Goal: Task Accomplishment & Management: Manage account settings

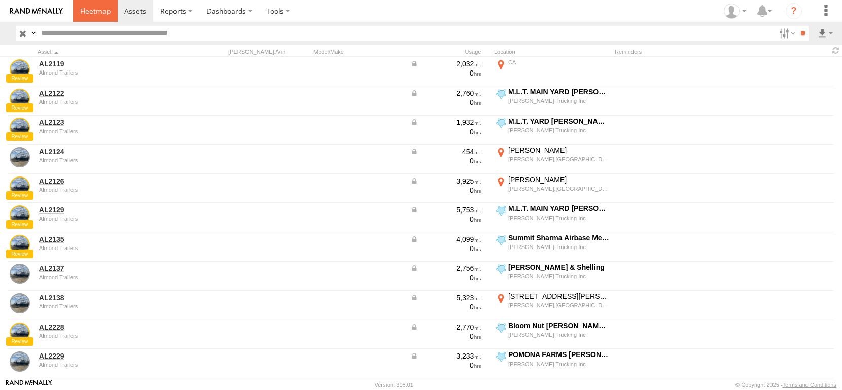
click at [111, 16] on span at bounding box center [95, 11] width 30 height 10
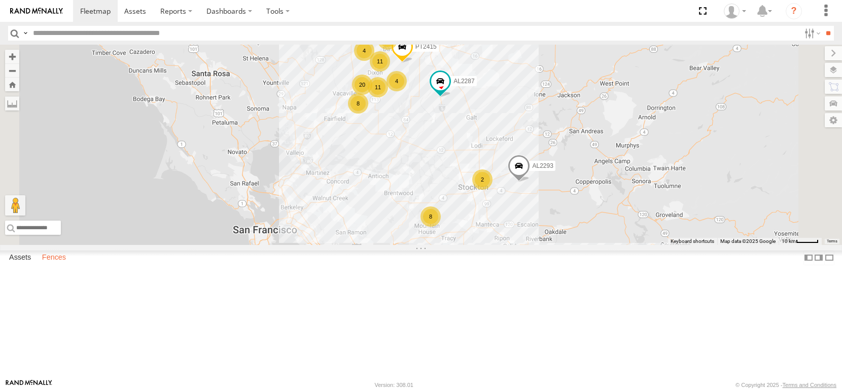
click at [71, 265] on label "Fences" at bounding box center [54, 258] width 34 height 14
click at [0, 0] on div "SETTON PISTACHIO of Terra Bella" at bounding box center [0, 0] width 0 height 0
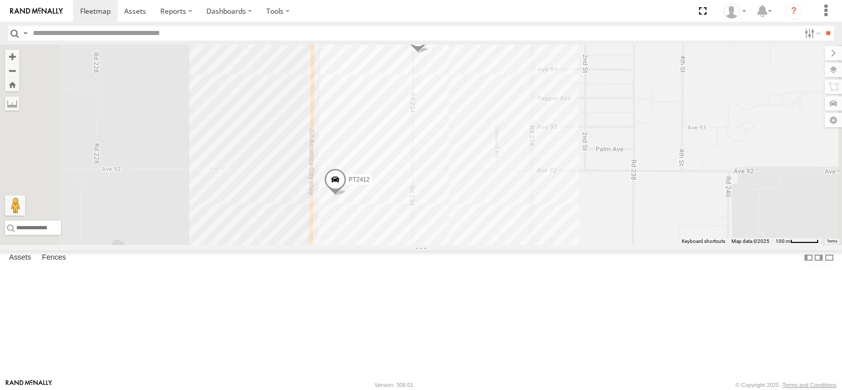
click at [0, 0] on div "Setton Farms Zamora Pistachio Plant" at bounding box center [0, 0] width 0 height 0
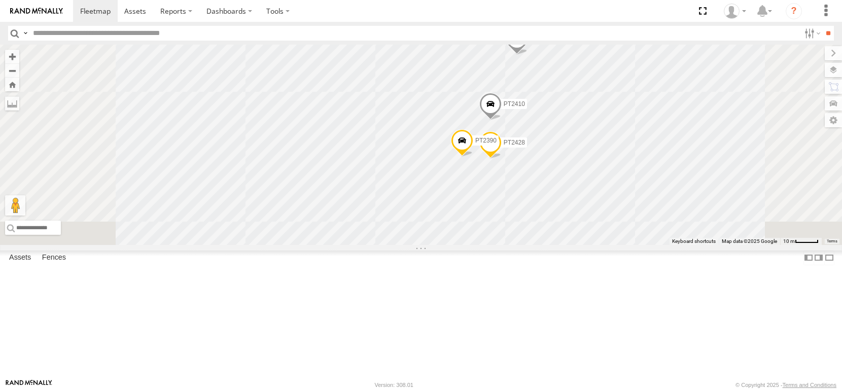
drag, startPoint x: 582, startPoint y: 293, endPoint x: 613, endPoint y: 98, distance: 197.8
click at [614, 97] on div "AL2344 AL2311 PT2402 AL2330 PT2400 PT2419 PT2409 PT2428 PT2390 PT2410" at bounding box center [421, 145] width 842 height 200
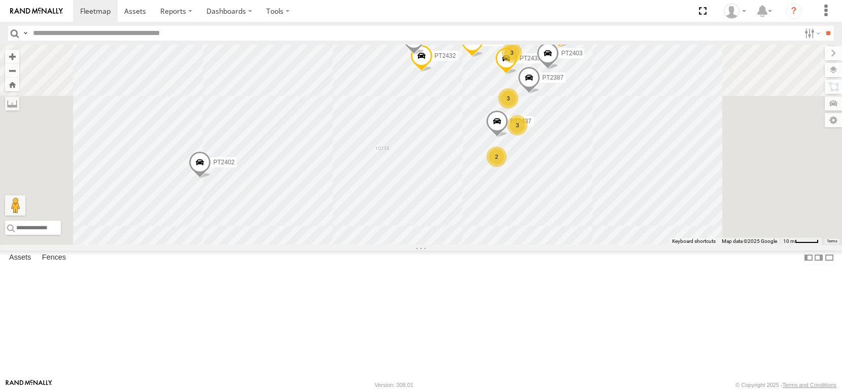
drag, startPoint x: 594, startPoint y: 285, endPoint x: 551, endPoint y: 187, distance: 107.5
click at [551, 187] on div "AL2344 AL2311 PT2402 AL2330 PT2400 PT2419 PT2428 PT2390 PT2410 3 PT2406 PT2387 …" at bounding box center [421, 145] width 842 height 200
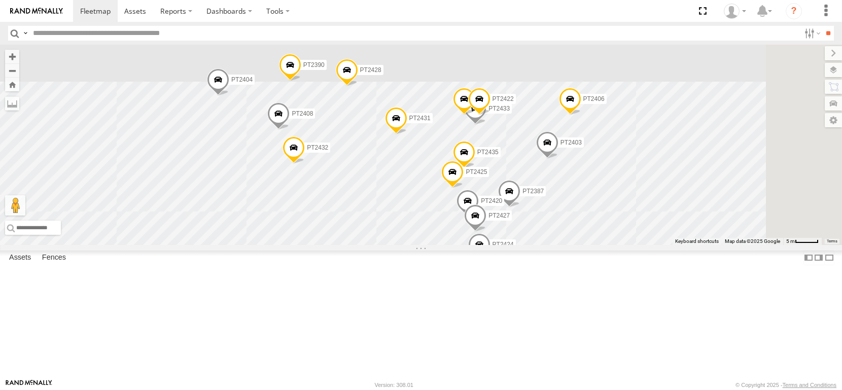
drag, startPoint x: 657, startPoint y: 114, endPoint x: 585, endPoint y: 250, distance: 154.1
click at [578, 245] on div "AL2344 AL2311 PT2402 AL2330 PT2400 PT2419 PT2428 PT2390 PT2410 PT2406 PT2387 PT…" at bounding box center [421, 145] width 842 height 200
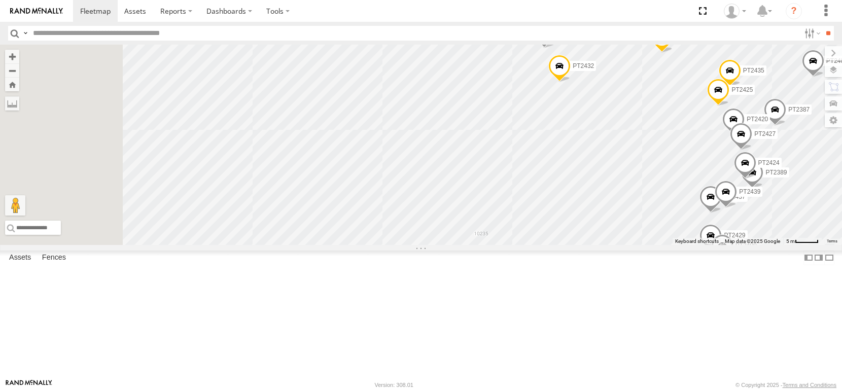
drag, startPoint x: 514, startPoint y: 151, endPoint x: 808, endPoint y: 57, distance: 308.7
click at [805, 58] on div "AL2344 AL2311 PT2402 AL2330 PT2400 PT2419 PT2428 PT2390 PT2410 PT2406 PT2387 PT…" at bounding box center [421, 145] width 842 height 200
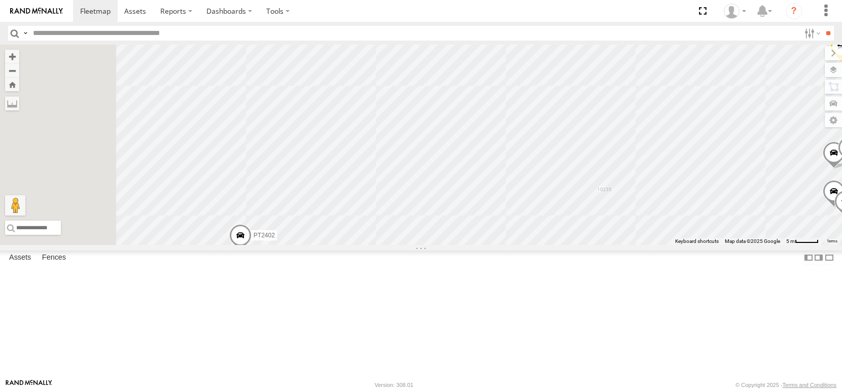
drag, startPoint x: 548, startPoint y: 239, endPoint x: 578, endPoint y: 400, distance: 163.7
click at [578, 390] on html at bounding box center [421, 195] width 842 height 390
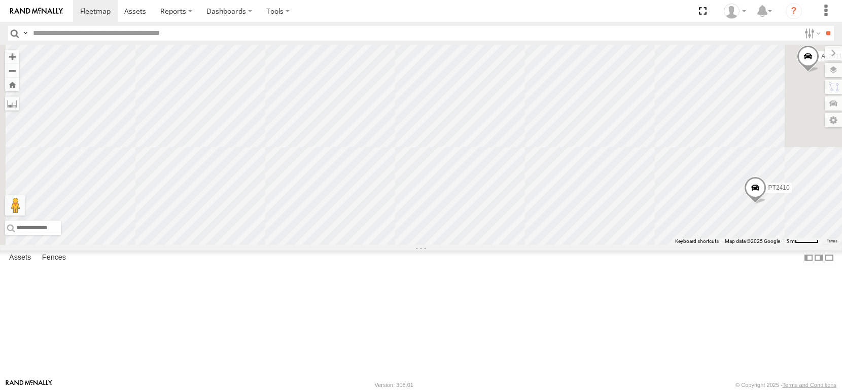
drag, startPoint x: 554, startPoint y: 241, endPoint x: 520, endPoint y: 265, distance: 42.1
click at [540, 390] on html at bounding box center [421, 195] width 842 height 390
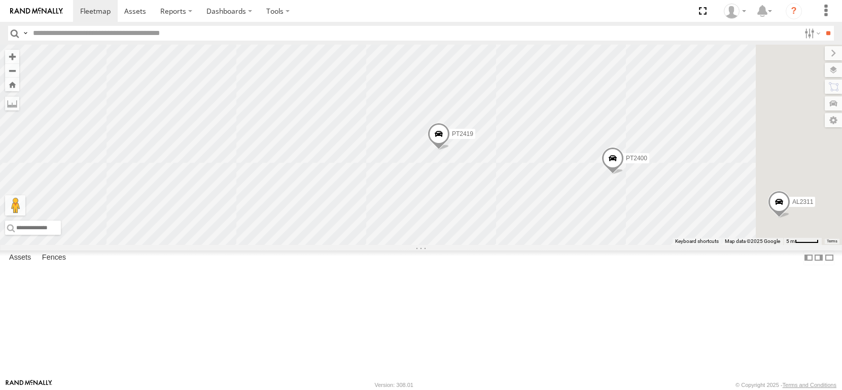
drag, startPoint x: 604, startPoint y: 244, endPoint x: 487, endPoint y: 359, distance: 164.0
click at [488, 245] on div "AL2344 AL2311 PT2402 AL2330 PT2400 PT2419 PT2428 PT2390 PT2410 PT2406 PT2387 PT…" at bounding box center [421, 145] width 842 height 200
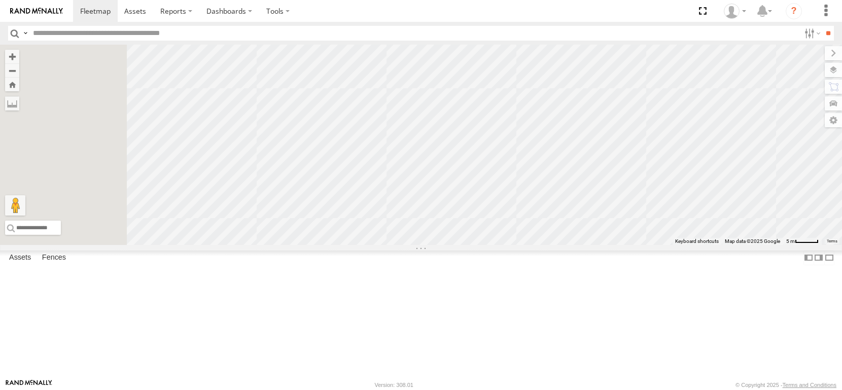
drag, startPoint x: 606, startPoint y: 233, endPoint x: 714, endPoint y: 362, distance: 168.1
click at [783, 390] on html at bounding box center [421, 195] width 842 height 390
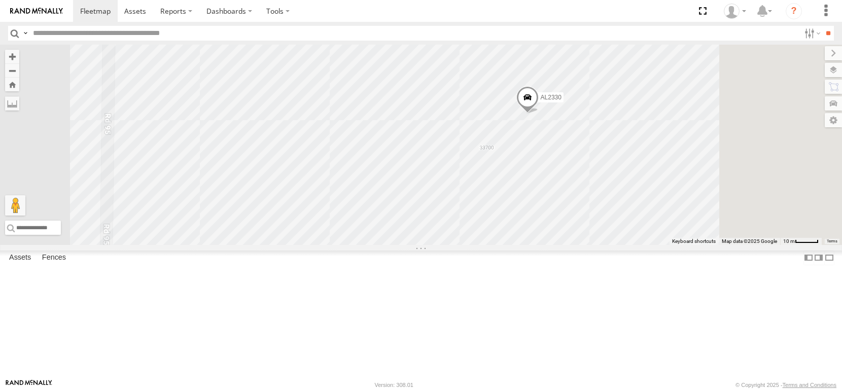
drag, startPoint x: 621, startPoint y: 276, endPoint x: 563, endPoint y: 351, distance: 95.2
click at [563, 245] on div "AL2344 AL2311 PT2402 AL2330 PT2400 PT2419 PT2428 PT2390 PT2410 PT2406 PT2387 PT…" at bounding box center [421, 145] width 842 height 200
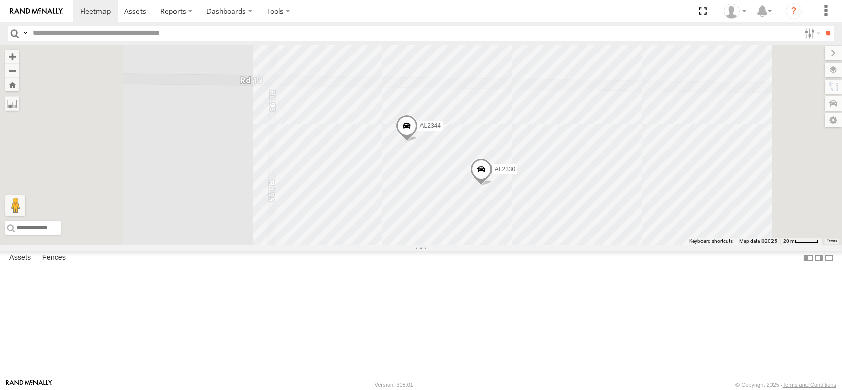
drag, startPoint x: 619, startPoint y: 299, endPoint x: 521, endPoint y: 220, distance: 126.2
click at [521, 220] on div "AL2344 AL2311 PT2402 AL2330 PT2400 PT2419 PT2428 PT2390 PT2410 PT2406 PT2387 PT…" at bounding box center [421, 145] width 842 height 200
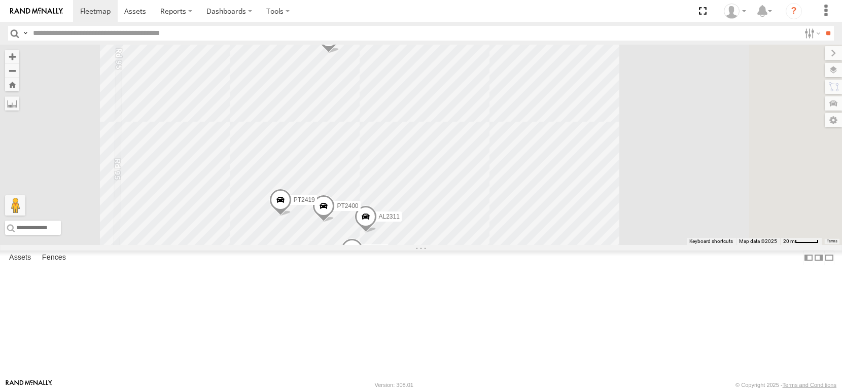
drag, startPoint x: 626, startPoint y: 326, endPoint x: 628, endPoint y: 297, distance: 28.5
click at [628, 245] on div "AL2344 AL2311 PT2402 AL2330 PT2400 PT2419 PT2410 PT2406 PT2387 PT2435 PT2432 PT…" at bounding box center [421, 145] width 842 height 200
click at [0, 0] on div "[PERSON_NAME] Farms [PERSON_NAME] Pistachio Plant" at bounding box center [0, 0] width 0 height 0
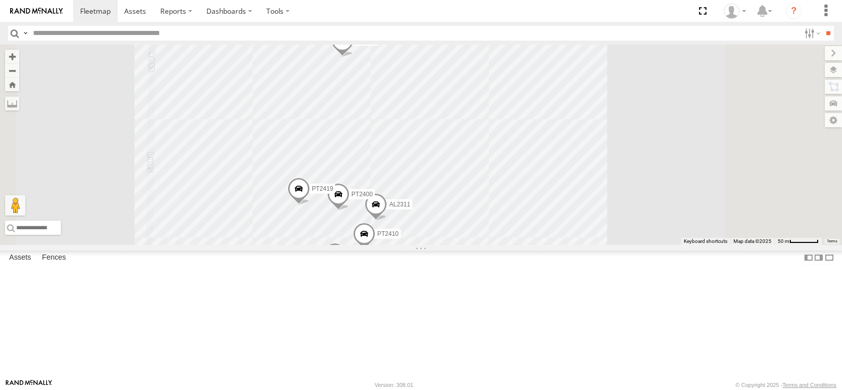
click at [0, 0] on div "[PERSON_NAME] Farms [PERSON_NAME] Pistachio Plant" at bounding box center [0, 0] width 0 height 0
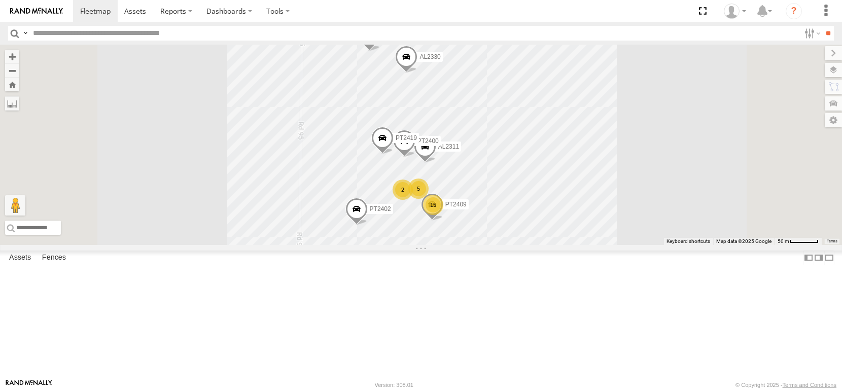
click at [506, 245] on div "AL2344 AL2311 PT2402 AL2330 PT2400 PT2419 15 5 PT2409 2" at bounding box center [421, 145] width 842 height 200
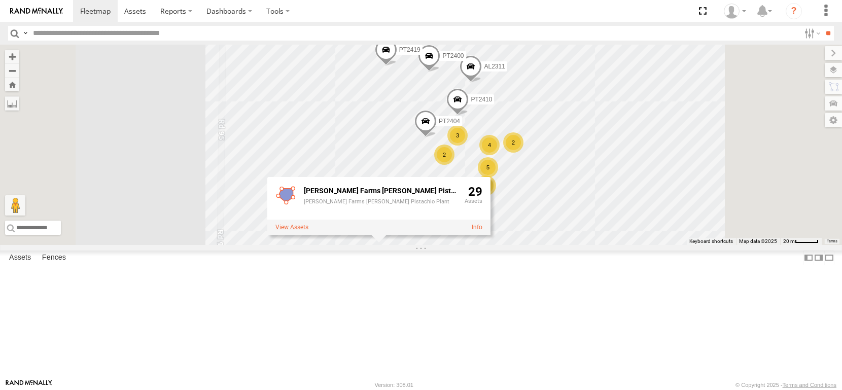
click at [308, 231] on label at bounding box center [292, 227] width 33 height 7
click at [0, 0] on label "×" at bounding box center [0, 0] width 0 height 0
click at [483, 231] on link at bounding box center [477, 227] width 11 height 7
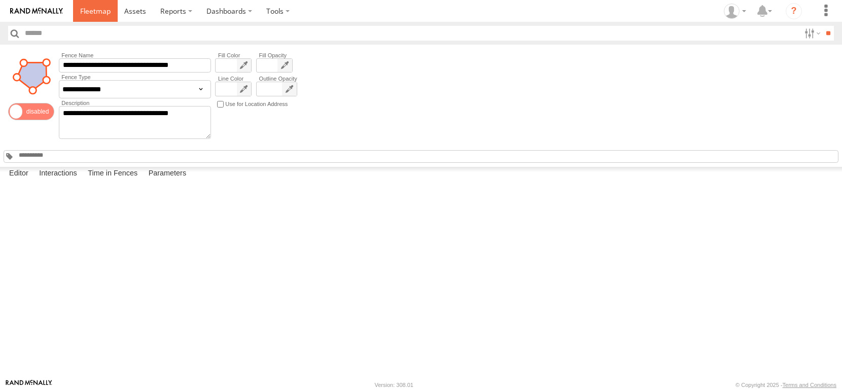
click at [118, 18] on link at bounding box center [95, 11] width 45 height 22
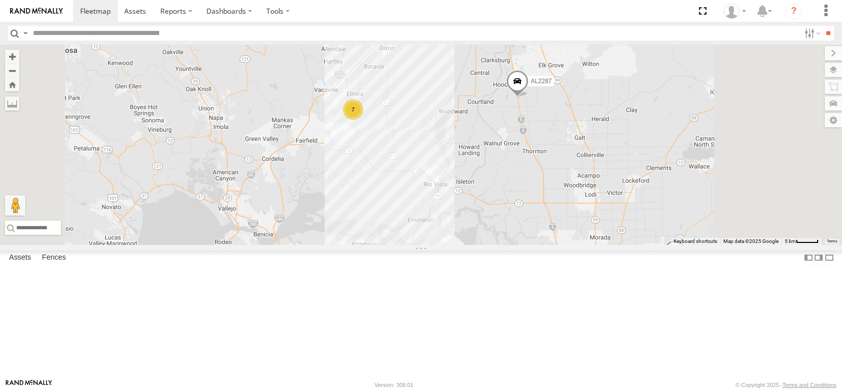
drag, startPoint x: 535, startPoint y: 120, endPoint x: 488, endPoint y: 254, distance: 142.5
click at [490, 245] on div "FRONTLOADER JD344H AL2287 AL2119 8 7 AL2293 2" at bounding box center [421, 145] width 842 height 200
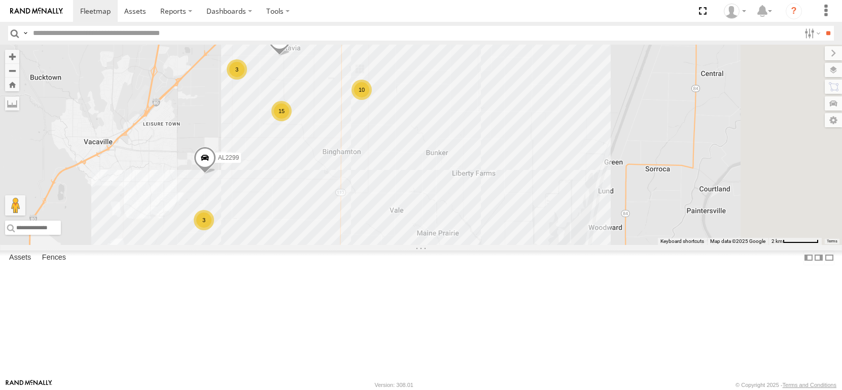
drag, startPoint x: 526, startPoint y: 160, endPoint x: 489, endPoint y: 259, distance: 105.5
click at [489, 245] on div "FRONTLOADER JD344H AL2287 AL2119 AL2293 PT2415 AL2252 AL2286 AL2261 AL2381 AL23…" at bounding box center [421, 145] width 842 height 200
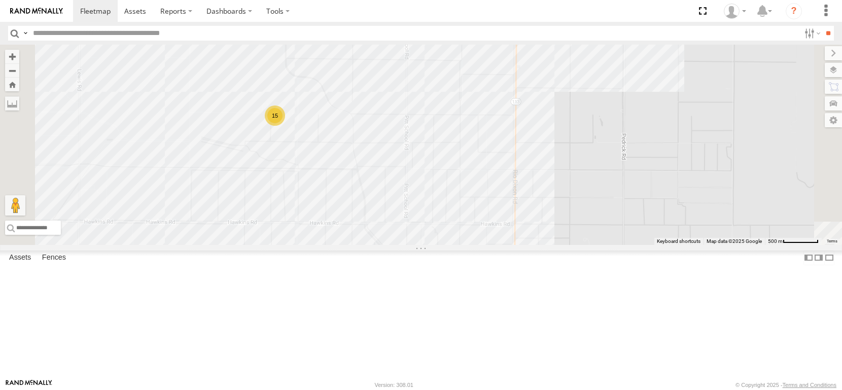
click at [285, 126] on div "15" at bounding box center [275, 116] width 20 height 20
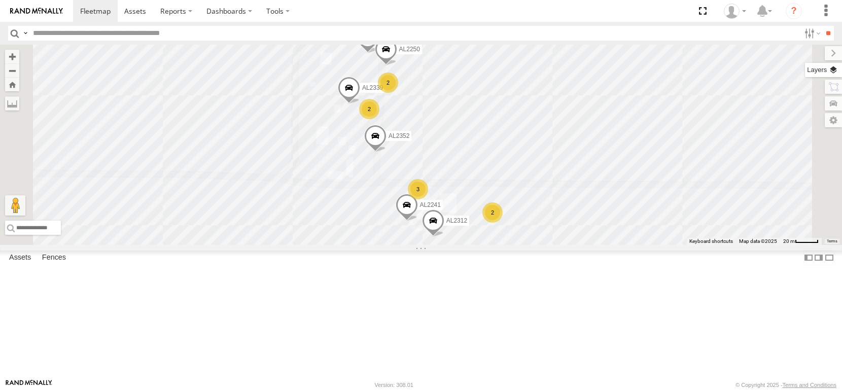
click at [832, 73] on label at bounding box center [823, 70] width 37 height 14
click at [0, 0] on span "Overlays" at bounding box center [0, 0] width 0 height 0
click at [0, 0] on span "Basemaps" at bounding box center [0, 0] width 0 height 0
click at [0, 0] on span "Satellite + Roadmap" at bounding box center [0, 0] width 0 height 0
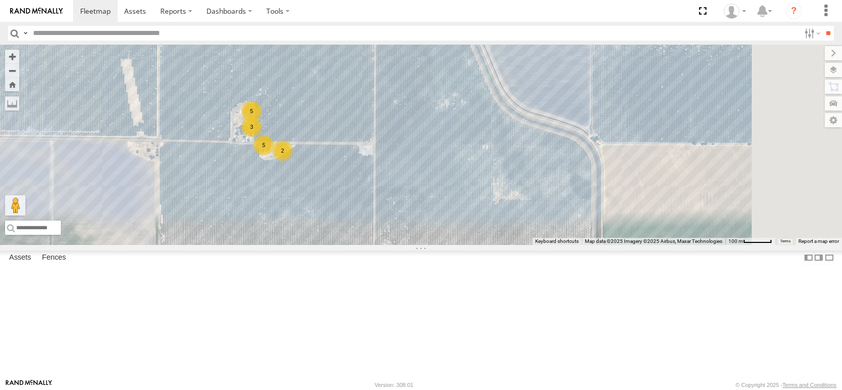
drag, startPoint x: 378, startPoint y: 211, endPoint x: 343, endPoint y: 226, distance: 38.4
click at [344, 229] on div "FRONTLOADER JD344H AL2287 AL2119 AL2293 PT2415 AL2252 AL2286 AL2261 AL2381 AL23…" at bounding box center [421, 145] width 842 height 200
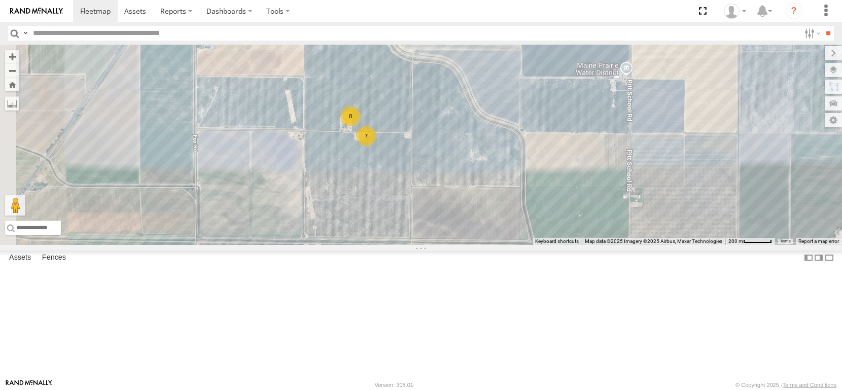
drag, startPoint x: 373, startPoint y: 246, endPoint x: 484, endPoint y: 235, distance: 111.6
click at [484, 235] on div "FRONTLOADER JD344H AL2287 AL2119 AL2293 PT2415 AL2252 AL2286 AL2261 AL2381 AL23…" at bounding box center [421, 145] width 842 height 200
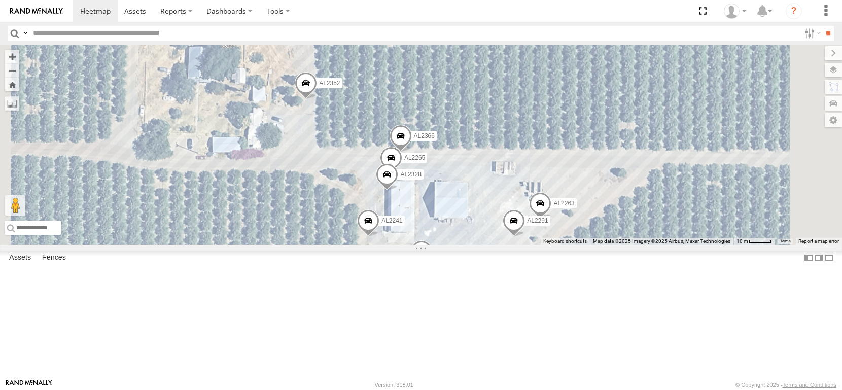
drag, startPoint x: 460, startPoint y: 230, endPoint x: 450, endPoint y: 178, distance: 53.2
click at [451, 179] on div "FRONTLOADER JD344H AL2287 AL2119 AL2293 PT2415 AL2252 AL2286 AL2261 AL2381 AL23…" at bounding box center [421, 145] width 842 height 200
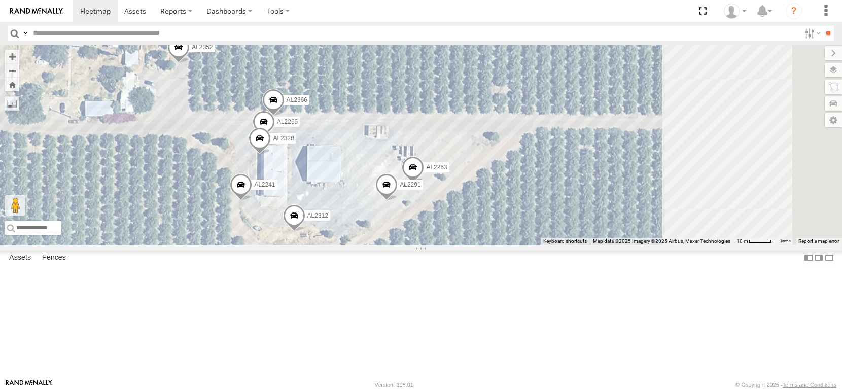
drag, startPoint x: 475, startPoint y: 204, endPoint x: 349, endPoint y: 182, distance: 127.9
click at [349, 182] on div "FRONTLOADER JD344H AL2287 AL2119 AL2293 PT2415 AL2252 AL2286 AL2261 AL2381 AL23…" at bounding box center [421, 145] width 842 height 200
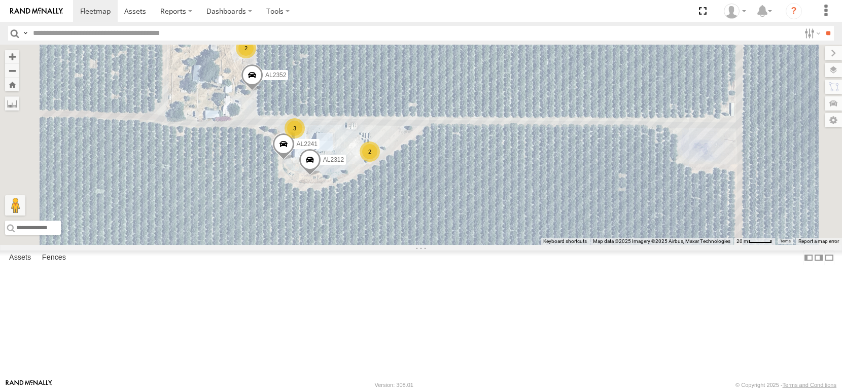
drag, startPoint x: 475, startPoint y: 184, endPoint x: 462, endPoint y: 138, distance: 48.5
click at [462, 140] on div "FRONTLOADER JD344H AL2287 AL2119 AL2293 PT2415 AL2252 AL2286 AL2261 AL2381 AL23…" at bounding box center [421, 145] width 842 height 200
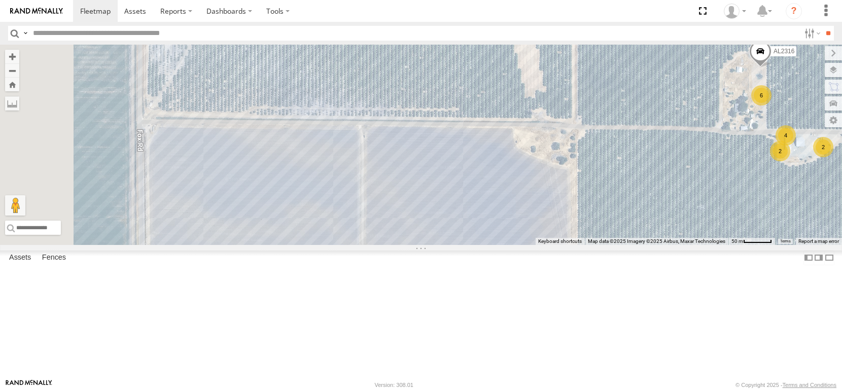
drag, startPoint x: 350, startPoint y: 167, endPoint x: 765, endPoint y: 220, distance: 418.4
click at [765, 220] on div "← Move left → Move right ↑ Move up ↓ Move down + Zoom in - Zoom out Home Jump l…" at bounding box center [421, 145] width 842 height 200
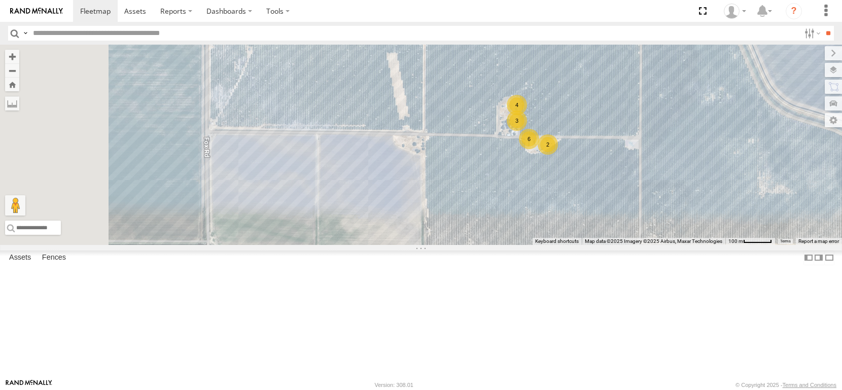
drag, startPoint x: 383, startPoint y: 215, endPoint x: 463, endPoint y: 217, distance: 80.2
click at [463, 217] on div "FRONTLOADER JD344H AL2287 AL2119 AL2293 PT2415 AL2252 AL2286 AL2261 AL2381 AL23…" at bounding box center [421, 145] width 842 height 200
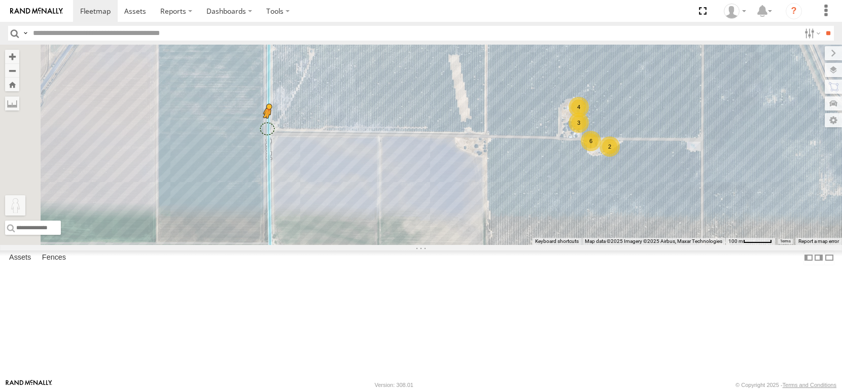
drag, startPoint x: 270, startPoint y: 337, endPoint x: 393, endPoint y: 195, distance: 187.8
click at [395, 195] on div "FRONTLOADER JD344H AL2287 AL2119 AL2293 PT2415 AL2252 AL2286 AL2261 AL2381 AL23…" at bounding box center [421, 145] width 842 height 200
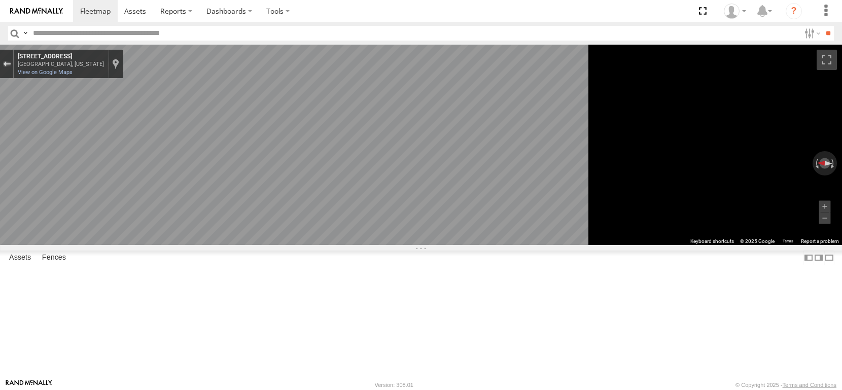
click at [11, 67] on div "Exit the Street View" at bounding box center [7, 64] width 8 height 6
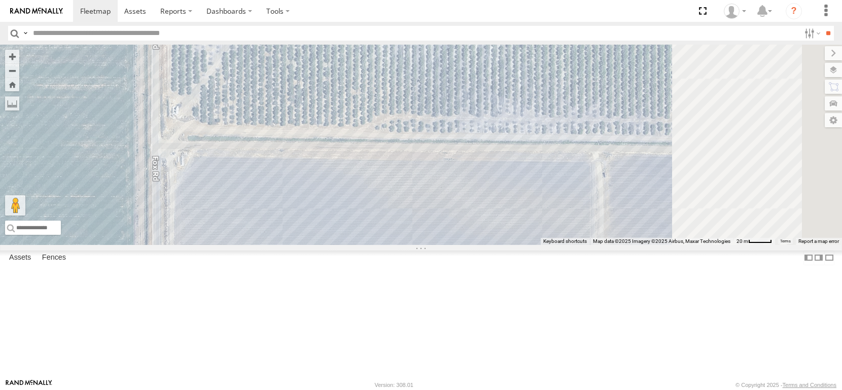
drag, startPoint x: 575, startPoint y: 218, endPoint x: 212, endPoint y: 212, distance: 363.8
click at [212, 212] on main "← Move left → Move right ↑ Move up ↓ Move down + Zoom in - Zoom out Home Jump l…" at bounding box center [421, 212] width 842 height 334
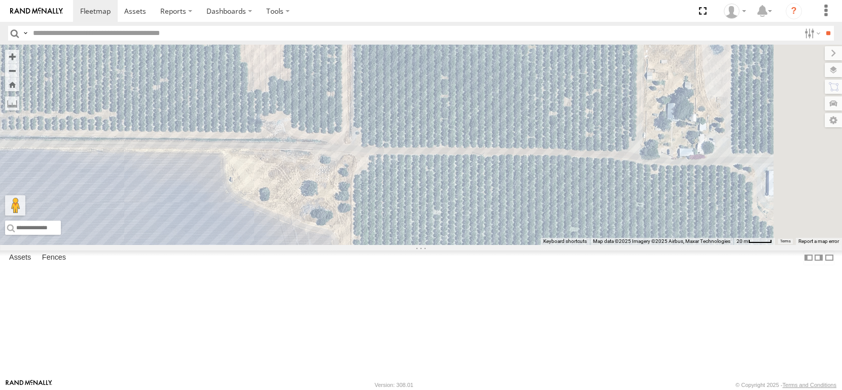
drag, startPoint x: 579, startPoint y: 234, endPoint x: 370, endPoint y: 227, distance: 209.2
click at [372, 230] on div "FRONTLOADER JD344H AL2287 AL2119 AL2293 PT2415 AL2252 AL2286 AL2261 AL2381 AL23…" at bounding box center [421, 145] width 842 height 200
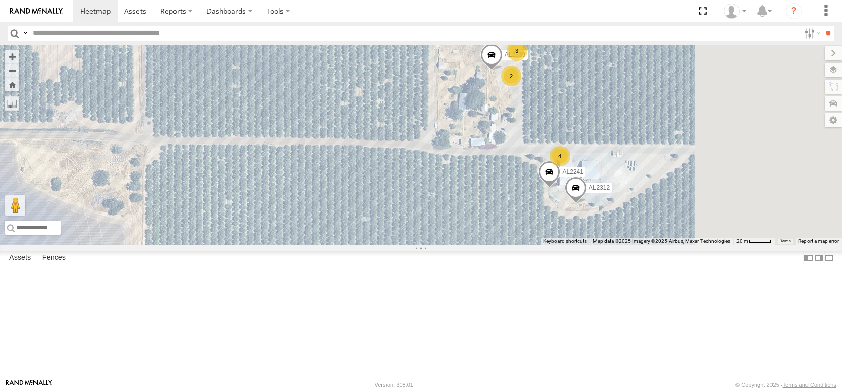
drag, startPoint x: 605, startPoint y: 233, endPoint x: 297, endPoint y: 209, distance: 309.5
click at [298, 210] on div "FRONTLOADER JD344H AL2287 AL2119 AL2293 PT2415 AL2252 AL2286 AL2261 AL2381 AL23…" at bounding box center [421, 145] width 842 height 200
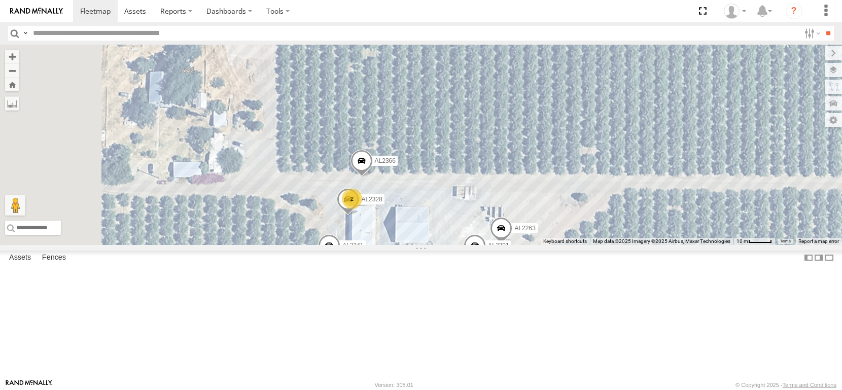
drag, startPoint x: 483, startPoint y: 192, endPoint x: 585, endPoint y: 288, distance: 140.0
click at [581, 245] on div "AL2316 AL2241 AL2339 AL2312 AL2263 2 AL2366 AL2328 AL2291 Loading..." at bounding box center [421, 145] width 842 height 200
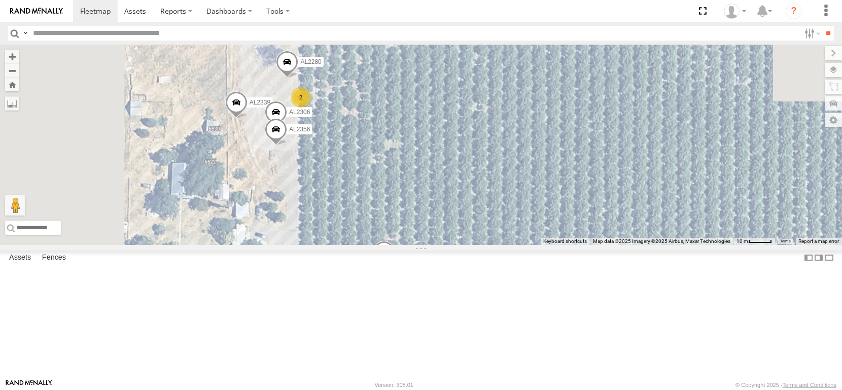
drag, startPoint x: 404, startPoint y: 167, endPoint x: 413, endPoint y: 252, distance: 85.2
click at [413, 245] on div "AL2316 AL2241 AL2339 AL2312 AL2263 2 AL2366 AL2328 AL2291 AL2306 AL2356 AL2280 …" at bounding box center [421, 145] width 842 height 200
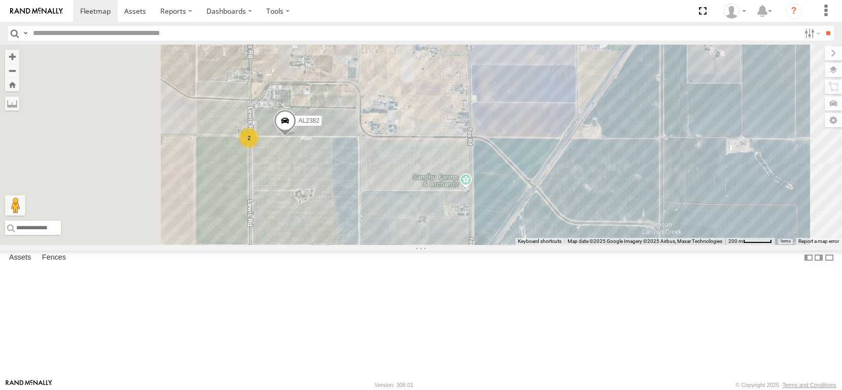
drag, startPoint x: 355, startPoint y: 94, endPoint x: 415, endPoint y: 229, distance: 148.1
click at [415, 229] on div "AL2278 AL2382 7 2 Loading..." at bounding box center [421, 145] width 842 height 200
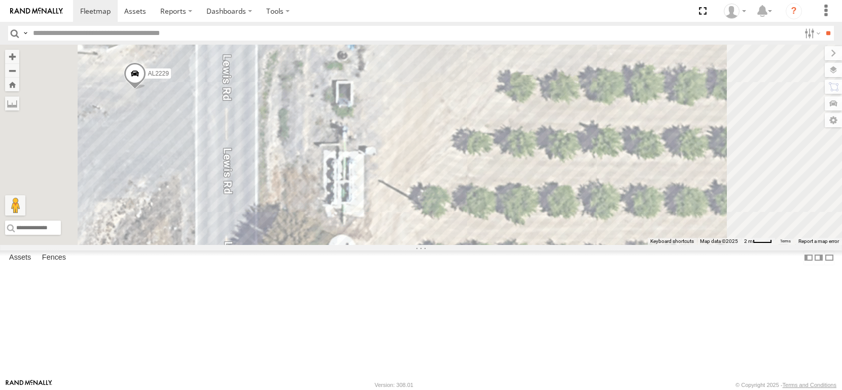
click at [146, 90] on span at bounding box center [135, 75] width 22 height 27
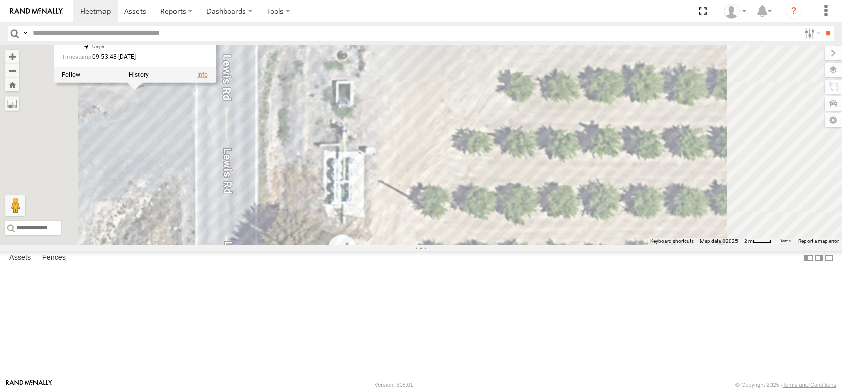
click at [208, 78] on link at bounding box center [202, 74] width 11 height 7
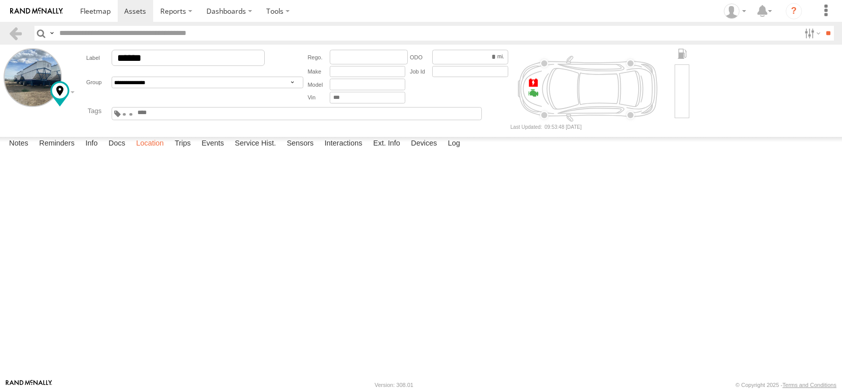
click at [169, 151] on label "Location" at bounding box center [150, 144] width 38 height 14
click at [0, 0] on div "AL2229" at bounding box center [0, 0] width 0 height 0
click at [0, 0] on div "POMONA FARMS DIXON POMONA FARMS DIXON Dixon, CA. 95620 19" at bounding box center [0, 0] width 0 height 0
click at [0, 0] on link at bounding box center [0, 0] width 0 height 0
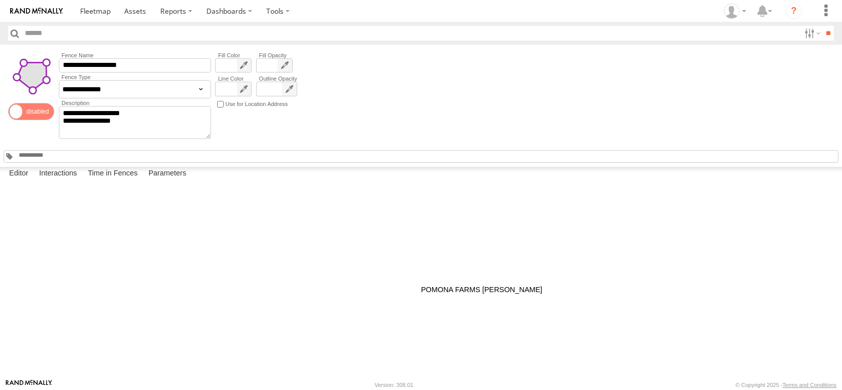
click at [0, 0] on div at bounding box center [0, 0] width 0 height 0
drag, startPoint x: 383, startPoint y: 222, endPoint x: 375, endPoint y: 223, distance: 7.1
drag, startPoint x: 385, startPoint y: 208, endPoint x: 380, endPoint y: 202, distance: 7.2
drag, startPoint x: 384, startPoint y: 207, endPoint x: 373, endPoint y: 211, distance: 12.1
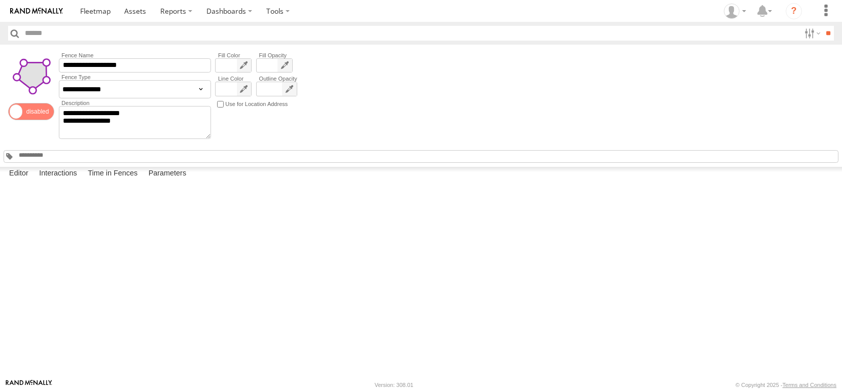
click at [0, 0] on div at bounding box center [0, 0] width 0 height 0
drag, startPoint x: 382, startPoint y: 217, endPoint x: 372, endPoint y: 215, distance: 10.3
drag, startPoint x: 385, startPoint y: 207, endPoint x: 375, endPoint y: 207, distance: 9.1
click at [0, 0] on div at bounding box center [0, 0] width 0 height 0
drag, startPoint x: 401, startPoint y: 239, endPoint x: 443, endPoint y: 397, distance: 163.0
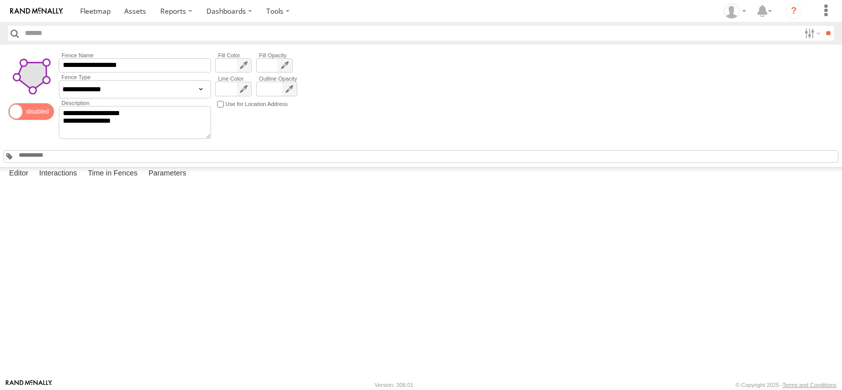
click at [443, 390] on html at bounding box center [421, 195] width 842 height 390
drag, startPoint x: 318, startPoint y: 294, endPoint x: 289, endPoint y: 295, distance: 28.9
drag, startPoint x: 437, startPoint y: 329, endPoint x: 425, endPoint y: 237, distance: 92.7
click at [0, 0] on div at bounding box center [0, 0] width 0 height 0
drag, startPoint x: 436, startPoint y: 323, endPoint x: 428, endPoint y: 267, distance: 56.8
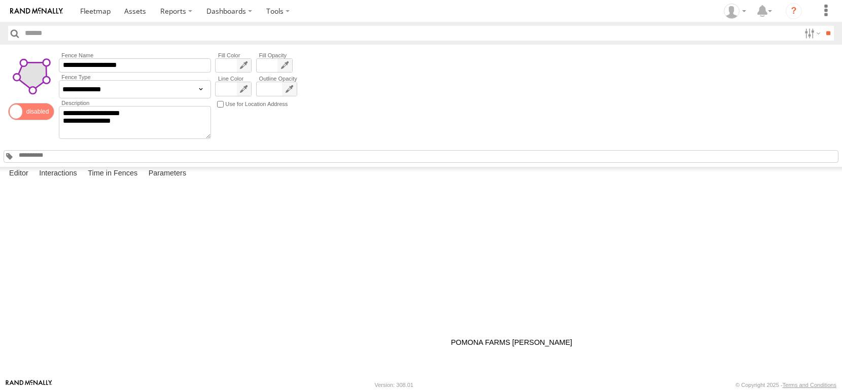
click at [0, 0] on div at bounding box center [0, 0] width 0 height 0
click at [78, 181] on label "Interactions" at bounding box center [58, 174] width 48 height 14
click at [142, 181] on label "Time in Fences" at bounding box center [113, 174] width 60 height 14
click at [0, 0] on label "Close" at bounding box center [0, 0] width 0 height 0
click at [0, 0] on div at bounding box center [0, 0] width 0 height 0
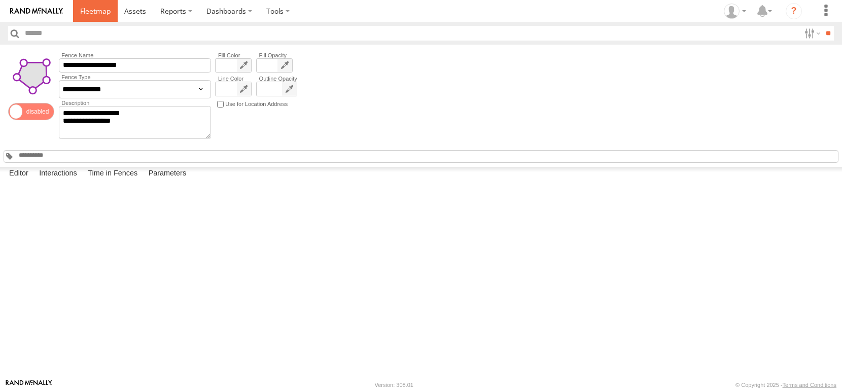
click at [111, 13] on span at bounding box center [95, 11] width 30 height 10
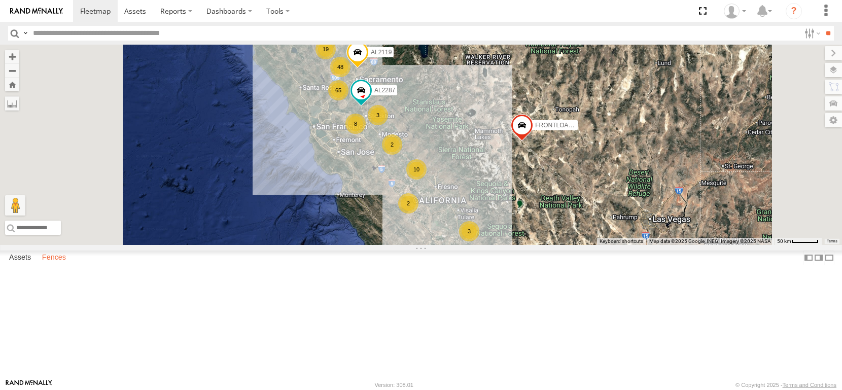
click at [71, 265] on label "Fences" at bounding box center [54, 258] width 34 height 14
click at [0, 0] on div "POMONA FARMS [PERSON_NAME]" at bounding box center [0, 0] width 0 height 0
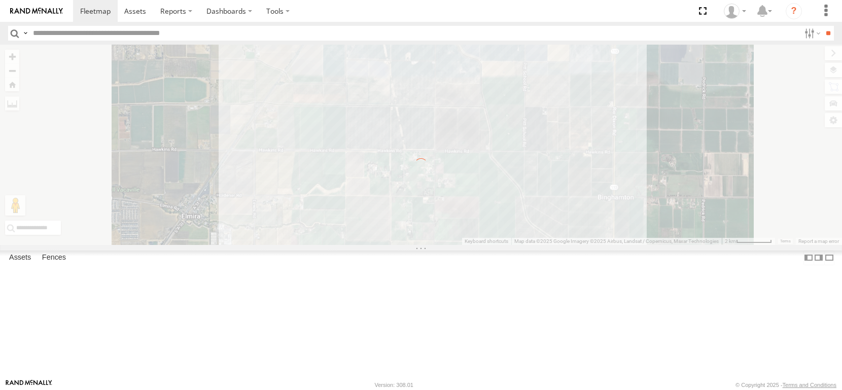
scroll to position [0, 0]
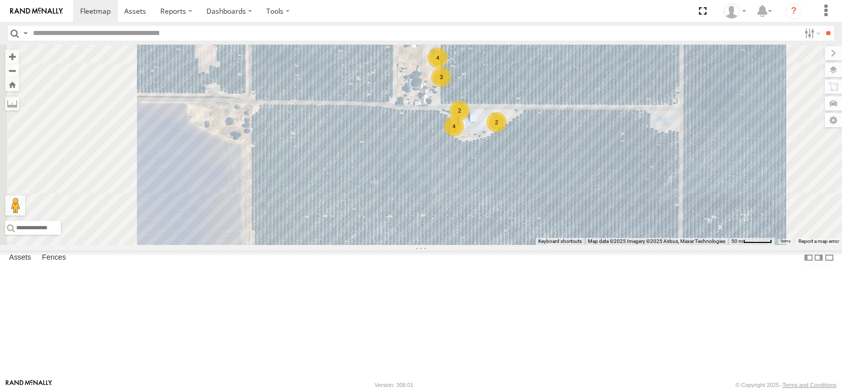
drag, startPoint x: 573, startPoint y: 151, endPoint x: 614, endPoint y: 253, distance: 110.4
click at [614, 245] on div "AL2362 AL2381 AL2310 AL2376 3 2 2 4 4" at bounding box center [421, 145] width 842 height 200
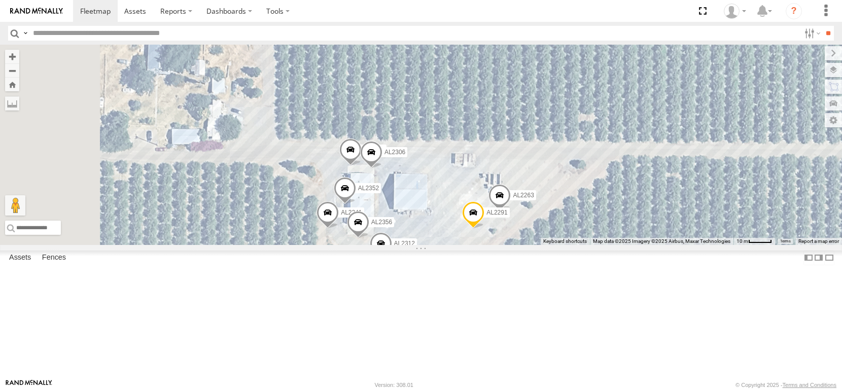
drag, startPoint x: 701, startPoint y: 213, endPoint x: 831, endPoint y: 218, distance: 130.0
click at [842, 209] on html at bounding box center [421, 195] width 842 height 390
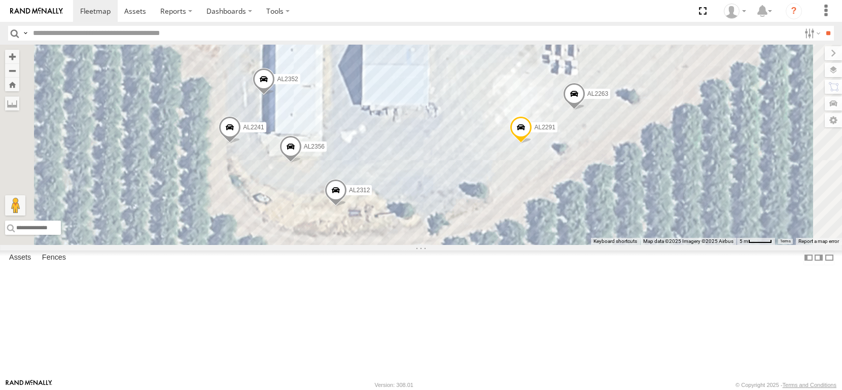
drag, startPoint x: 630, startPoint y: 222, endPoint x: 485, endPoint y: 46, distance: 228.6
click at [668, 35] on body at bounding box center [421, 195] width 842 height 390
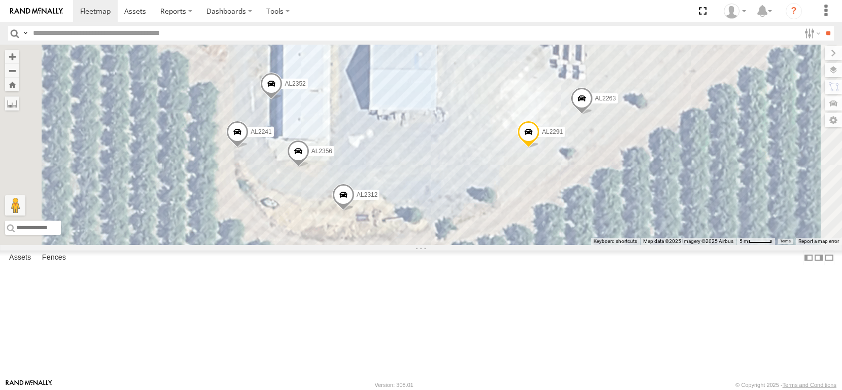
scroll to position [101, 0]
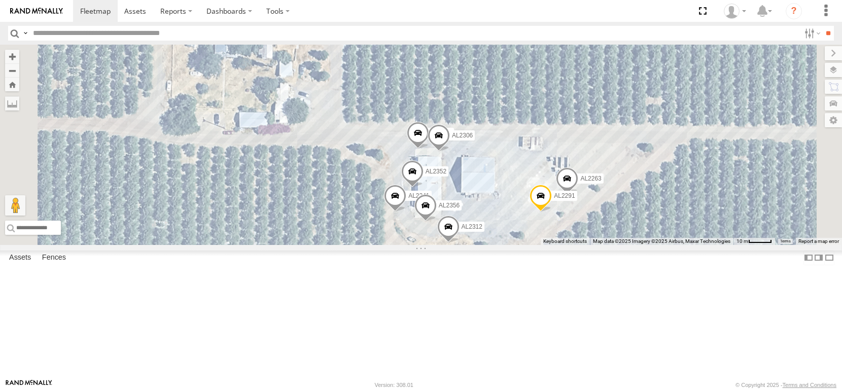
drag, startPoint x: 345, startPoint y: 207, endPoint x: 435, endPoint y: 281, distance: 116.1
click at [436, 245] on div "AL2362 AL2381 AL2310 AL2382 AL2316 AL2347 AL2376 AL2263 AL2265 AL2241 AL2306 AL…" at bounding box center [421, 145] width 842 height 200
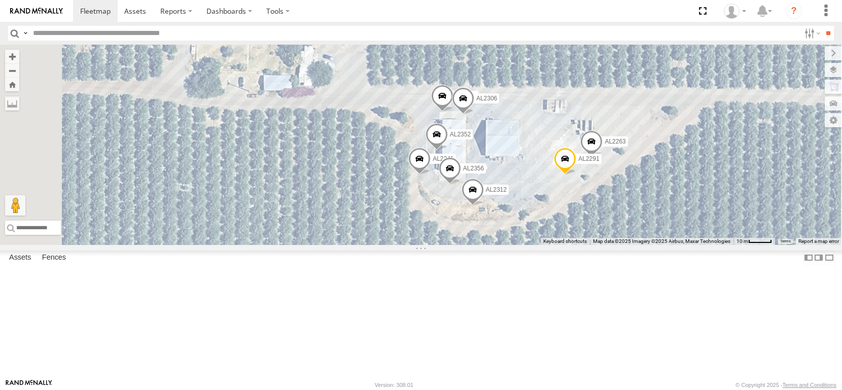
drag, startPoint x: 406, startPoint y: 244, endPoint x: 526, endPoint y: 358, distance: 165.4
click at [526, 245] on div "AL2362 AL2381 AL2310 AL2382 AL2263 AL2265 AL2241 AL2306 AL2291 AL2312 AL2356 AL…" at bounding box center [421, 145] width 842 height 200
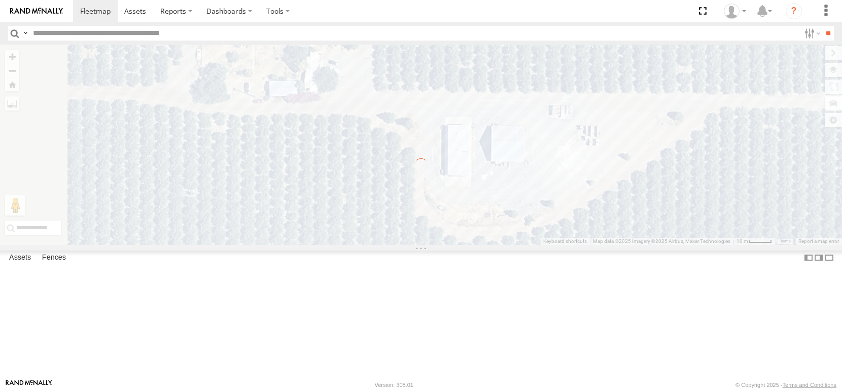
scroll to position [0, 0]
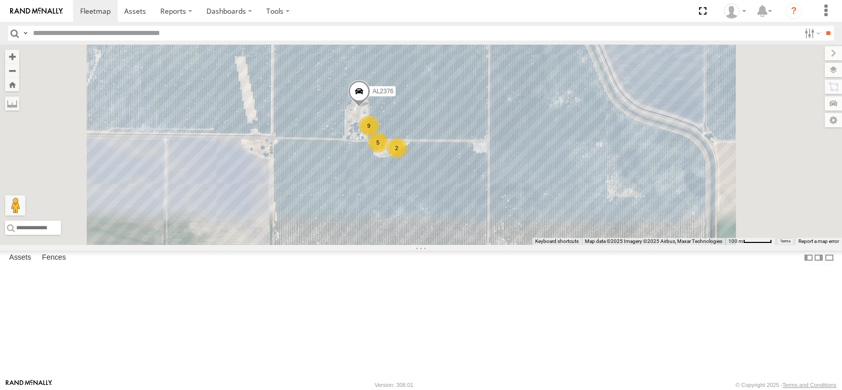
click at [0, 0] on div "CHICO NUT - ARBUCKLE Peterson Ranch1765 Cortina School Rd, Arbuckle, CA 95912" at bounding box center [0, 0] width 0 height 0
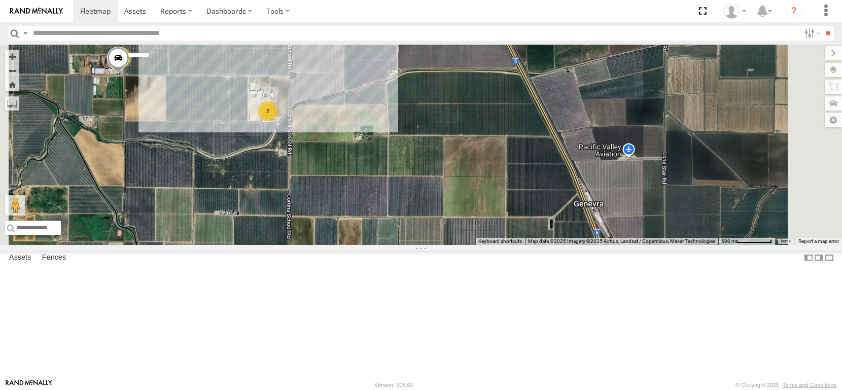
scroll to position [660, 0]
click at [0, 0] on div "POMONA FARMS DIXON Dixon, CA. 95620" at bounding box center [0, 0] width 0 height 0
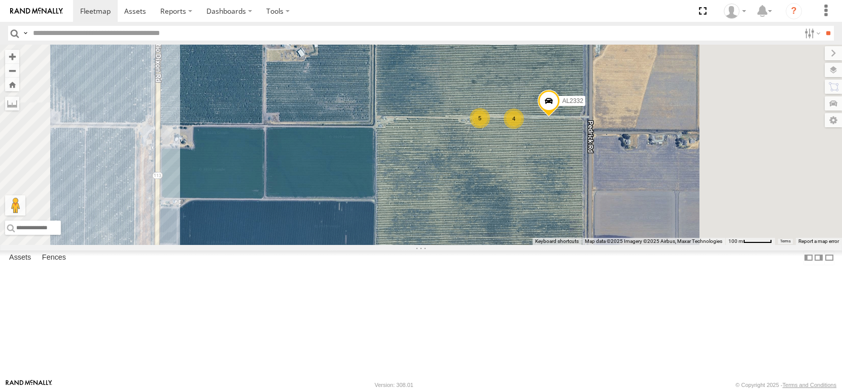
drag, startPoint x: 680, startPoint y: 122, endPoint x: 639, endPoint y: 222, distance: 108.1
click at [639, 222] on div "AL2362 AL2381 AL2310 AL2332 5 4" at bounding box center [421, 145] width 842 height 200
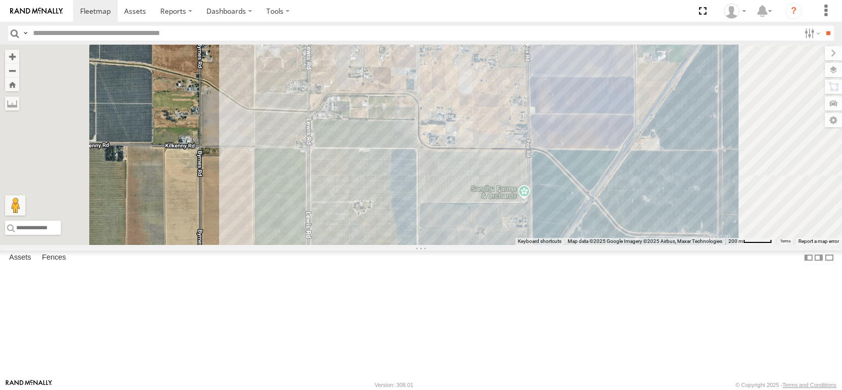
click at [321, 44] on span at bounding box center [309, 30] width 22 height 27
click at [502, 149] on div "AL2362 AL2381 AL2310 AL2328 AL2292 AL2292 Almond Trailers POMONA FARMS DIXON 38…" at bounding box center [421, 145] width 842 height 200
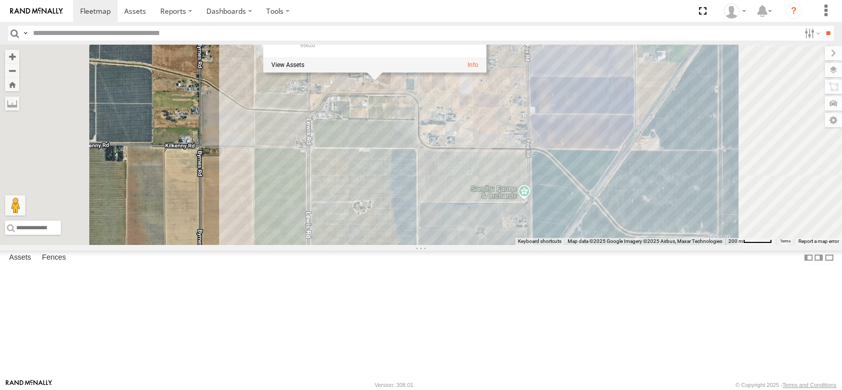
click at [652, 101] on div "AL2362 AL2381 AL2310 AL2328 AL2292 POMONA FARMS DIXON POMONA FARMS DIXON Dixon,…" at bounding box center [421, 145] width 842 height 200
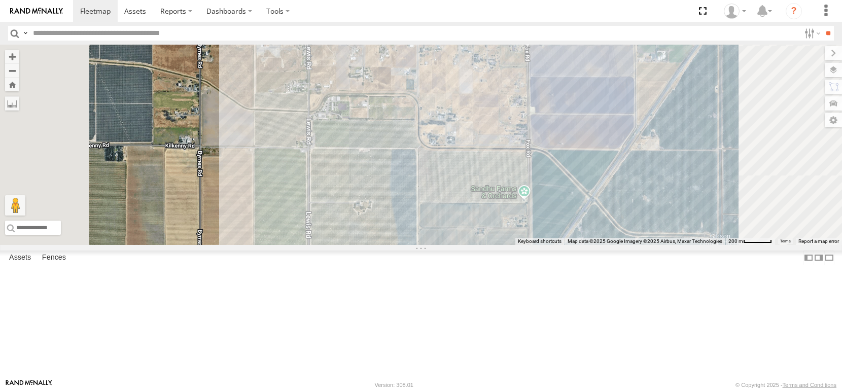
click at [0, 0] on div "POMONA FARMS [PERSON_NAME]" at bounding box center [0, 0] width 0 height 0
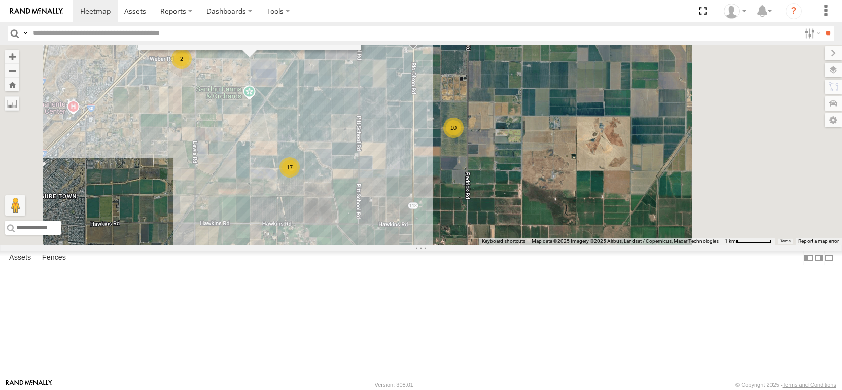
drag, startPoint x: 640, startPoint y: 249, endPoint x: 402, endPoint y: 321, distance: 248.6
click at [402, 245] on div "AL2362 AL2381 AL2310 17 10 2 POMONA FARMS DIXON POMONA FARMS DIXON Dixon, CA. 9…" at bounding box center [421, 145] width 842 height 200
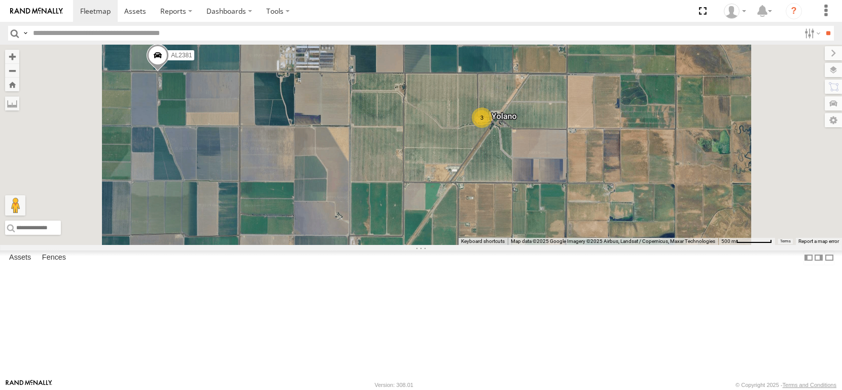
drag, startPoint x: 610, startPoint y: 192, endPoint x: 621, endPoint y: 195, distance: 11.1
click at [492, 128] on div "3" at bounding box center [482, 118] width 20 height 20
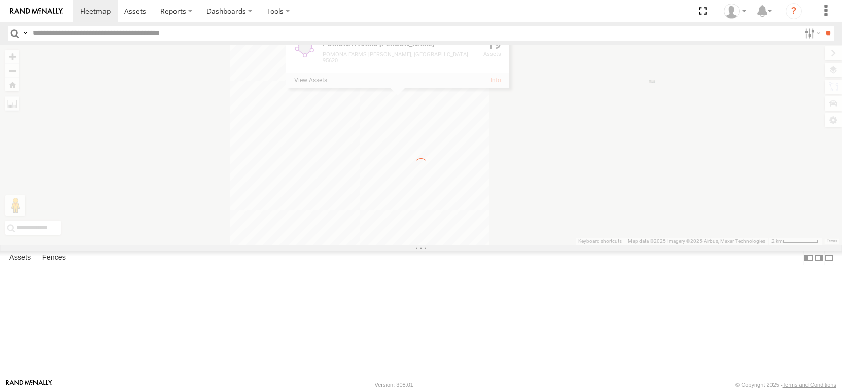
scroll to position [0, 0]
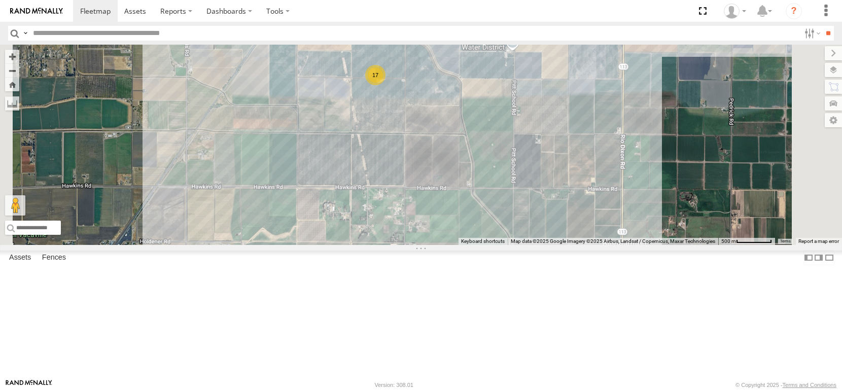
drag, startPoint x: 536, startPoint y: 239, endPoint x: 561, endPoint y: 289, distance: 54.9
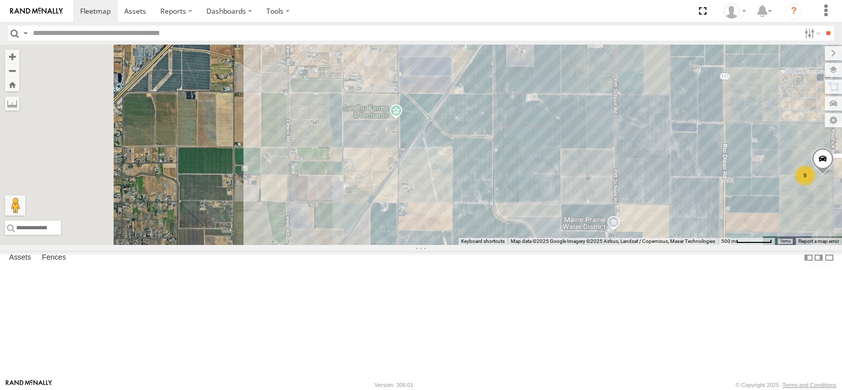
drag, startPoint x: 525, startPoint y: 273, endPoint x: 596, endPoint y: 394, distance: 140.1
click at [596, 390] on html at bounding box center [421, 195] width 842 height 390
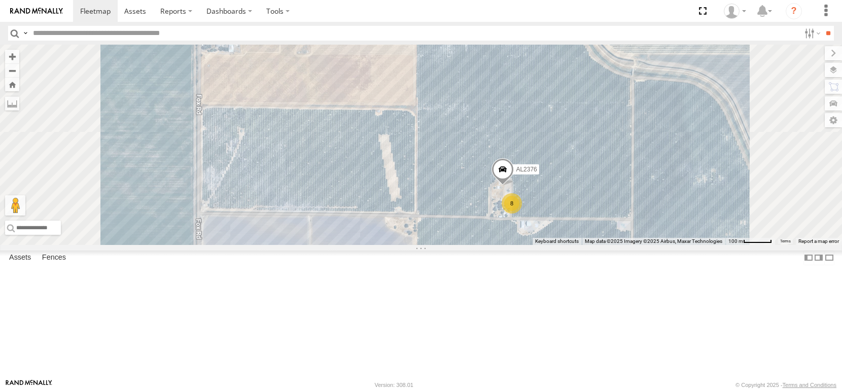
drag, startPoint x: 621, startPoint y: 300, endPoint x: 598, endPoint y: 202, distance: 101.0
click at [599, 202] on div "AL2328 AL2362 AL2286 AL2381 AL2310 8 AL2376" at bounding box center [421, 145] width 842 height 200
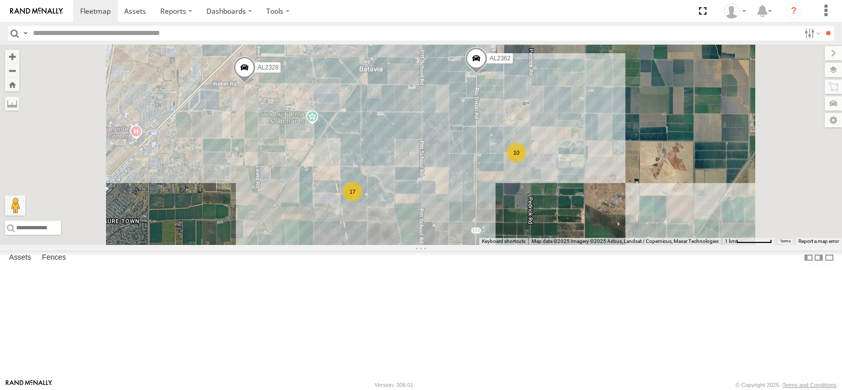
click at [256, 84] on span at bounding box center [244, 69] width 22 height 27
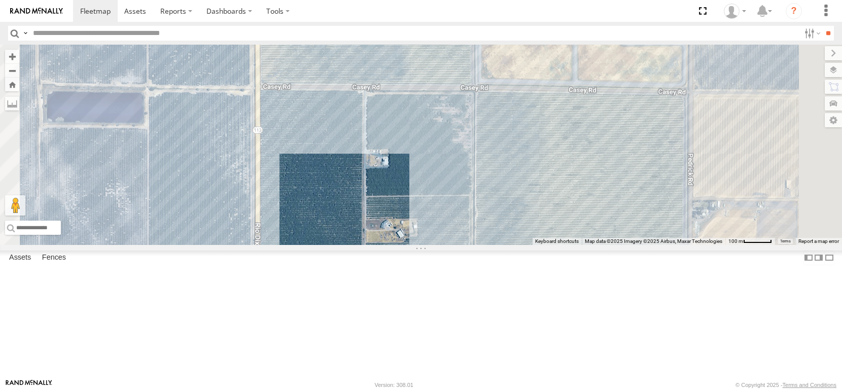
drag, startPoint x: 590, startPoint y: 199, endPoint x: 571, endPoint y: 315, distance: 117.7
click at [571, 245] on div "AL2328 AL2362 AL2286 AL2381 AL2310 AL2328 Almond Trailers Weber Rd Vacaville 38…" at bounding box center [421, 145] width 842 height 200
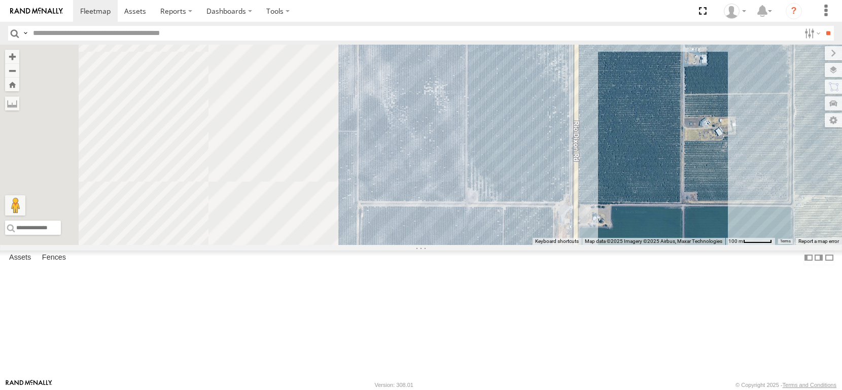
drag, startPoint x: 482, startPoint y: 254, endPoint x: 712, endPoint y: 193, distance: 238.6
click at [806, 152] on div "AL2328 AL2362 AL2286 AL2381 AL2310 AL2328 Almond Trailers Weber Rd Vacaville 38…" at bounding box center [421, 145] width 842 height 200
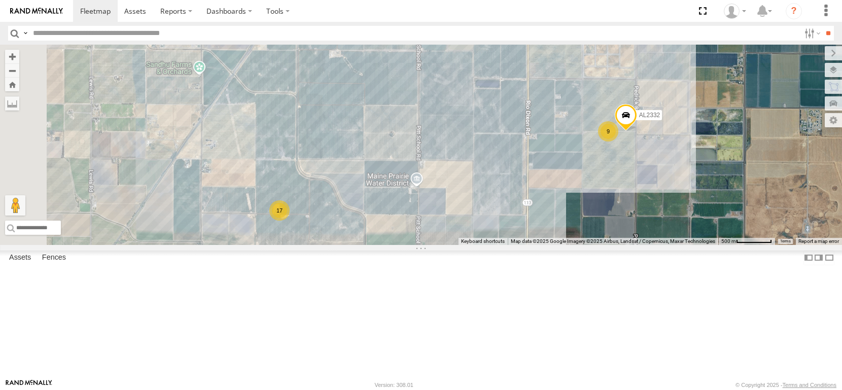
drag, startPoint x: 401, startPoint y: 216, endPoint x: 561, endPoint y: 179, distance: 164.1
click at [552, 180] on div "AL2328 AL2362 AL2286 AL2381 AL2310 AL2328 Almond Trailers Weber Rd Vacaville 38…" at bounding box center [421, 145] width 842 height 200
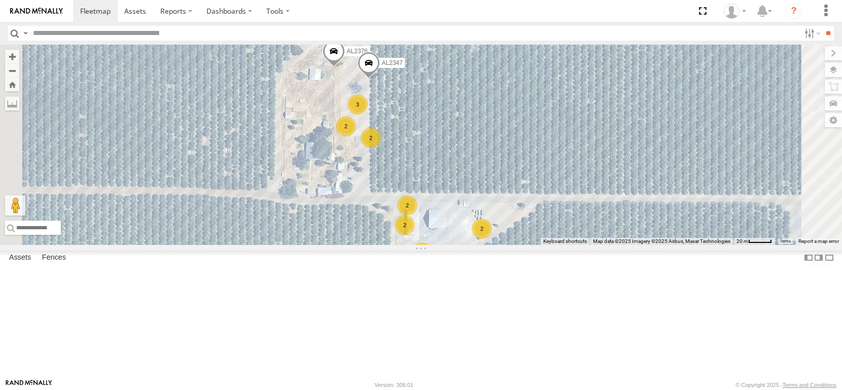
drag, startPoint x: 435, startPoint y: 286, endPoint x: 436, endPoint y: 216, distance: 70.5
click at [436, 216] on div "AL2328 AL2362 AL2286 AL2381 AL2310 AL2328 Almond Trailers Weber Rd Vacaville 38…" at bounding box center [421, 145] width 842 height 200
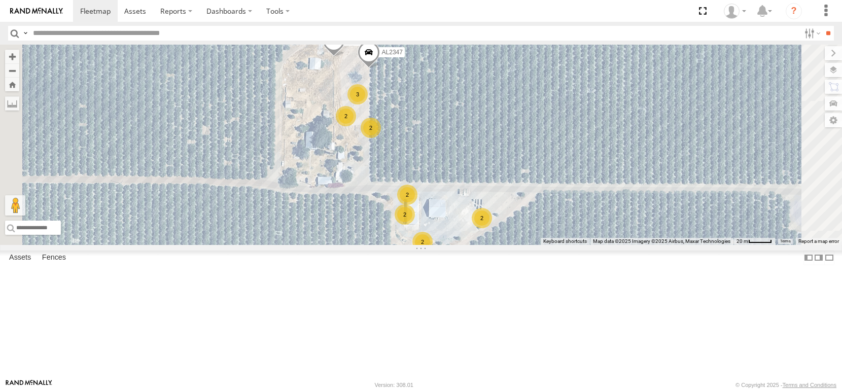
click at [380, 68] on span at bounding box center [369, 54] width 22 height 27
click at [368, 105] on div "3" at bounding box center [358, 94] width 20 height 20
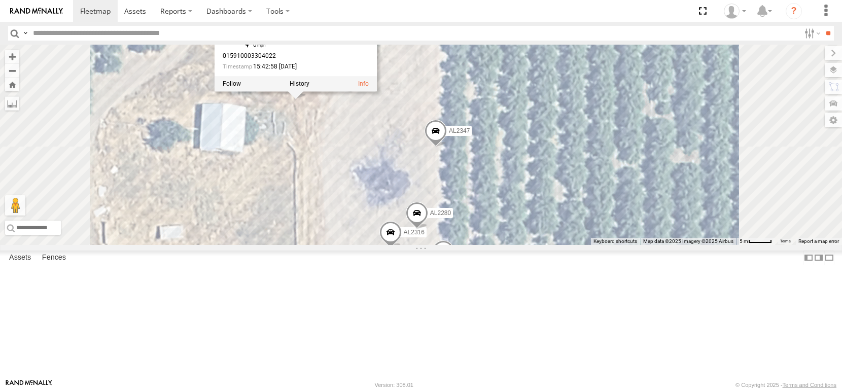
drag, startPoint x: 498, startPoint y: 169, endPoint x: 490, endPoint y: 270, distance: 101.3
click at [493, 245] on div "AL2328 AL2362 AL2286 AL2381 AL2310 AL2332 AL2376 AL2347 AL2382 AL2316 AL2339 AL…" at bounding box center [421, 145] width 842 height 200
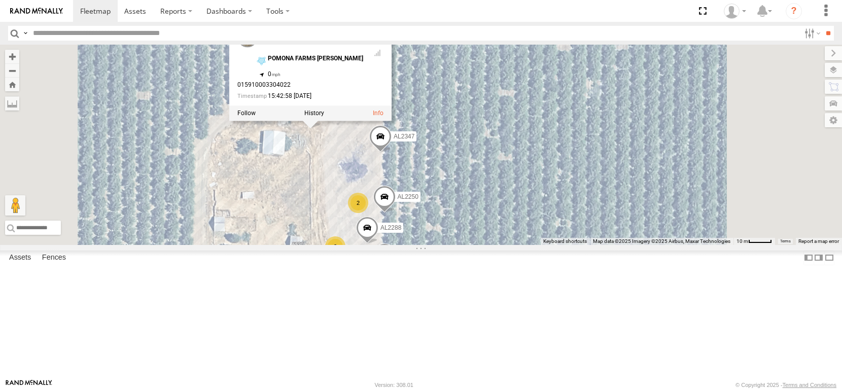
click at [568, 155] on div "AL2328 AL2362 AL2286 AL2381 AL2310 AL2332 AL2376 AL2347 AL2382 AL2288 AL2250 AL…" at bounding box center [421, 145] width 842 height 200
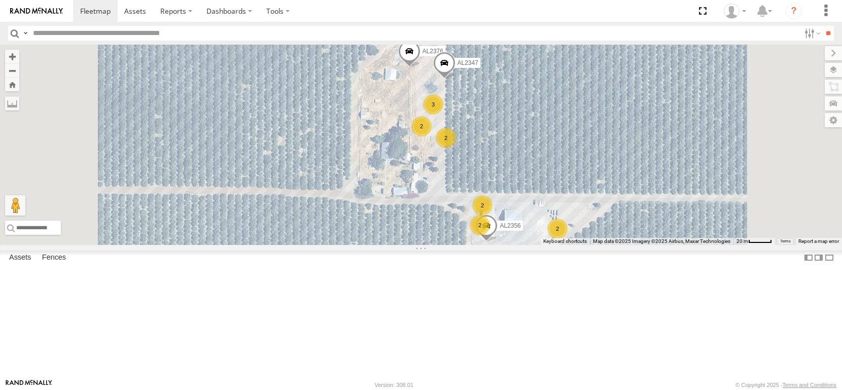
drag, startPoint x: 511, startPoint y: 338, endPoint x: 525, endPoint y: 211, distance: 128.1
click at [525, 211] on div "AL2328 AL2362 AL2286 AL2381 AL2310 AL2332 AL2376 AL2347 2 2 3 2 2 AL2356 2 POMO…" at bounding box center [421, 145] width 842 height 200
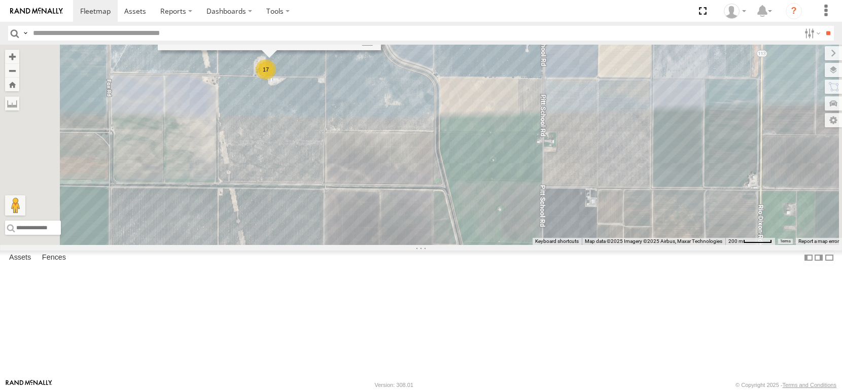
click at [373, 46] on link at bounding box center [367, 42] width 11 height 7
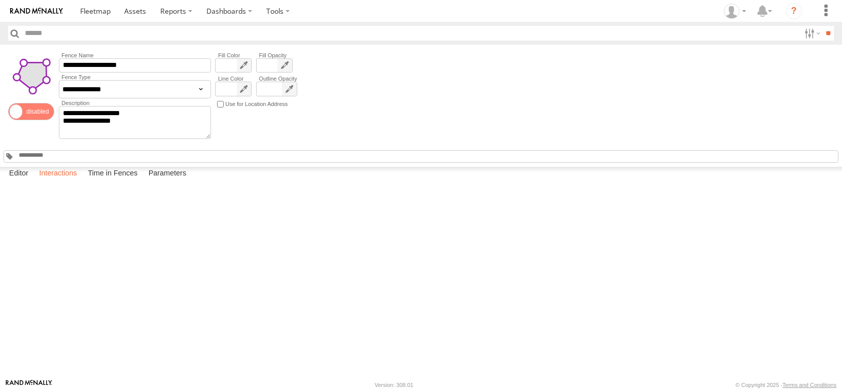
click at [82, 181] on label "Interactions" at bounding box center [58, 174] width 48 height 14
drag, startPoint x: 607, startPoint y: 123, endPoint x: 705, endPoint y: 66, distance: 113.9
click at [705, 66] on div "**********" at bounding box center [421, 106] width 842 height 122
click at [0, 0] on link "View Full Report" at bounding box center [0, 0] width 0 height 0
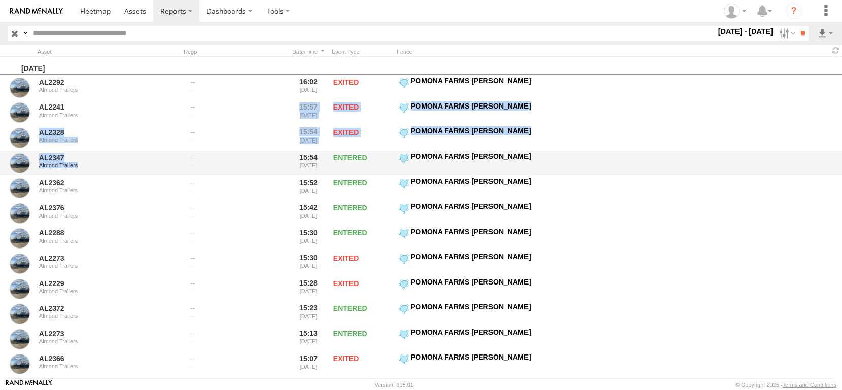
drag, startPoint x: 172, startPoint y: 128, endPoint x: 185, endPoint y: 159, distance: 33.8
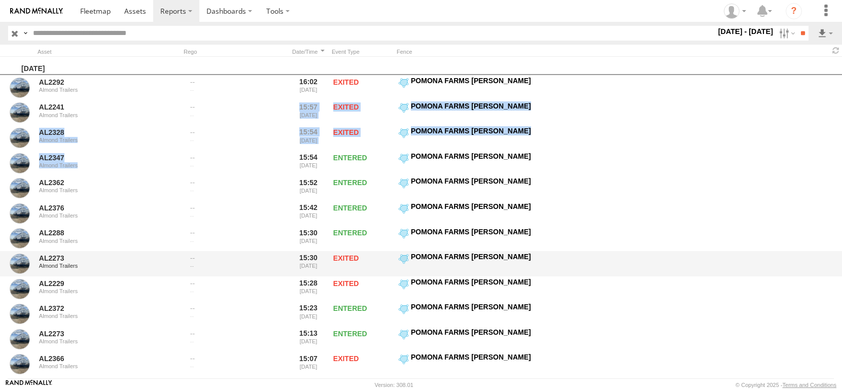
click at [277, 263] on div at bounding box center [234, 258] width 98 height 9
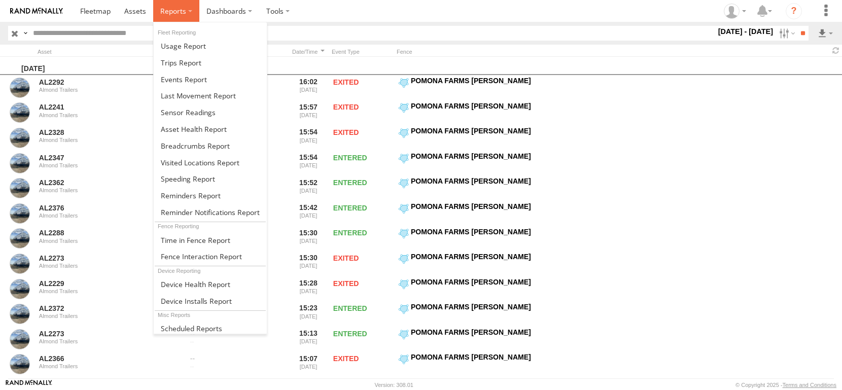
click at [186, 10] on span at bounding box center [173, 11] width 26 height 10
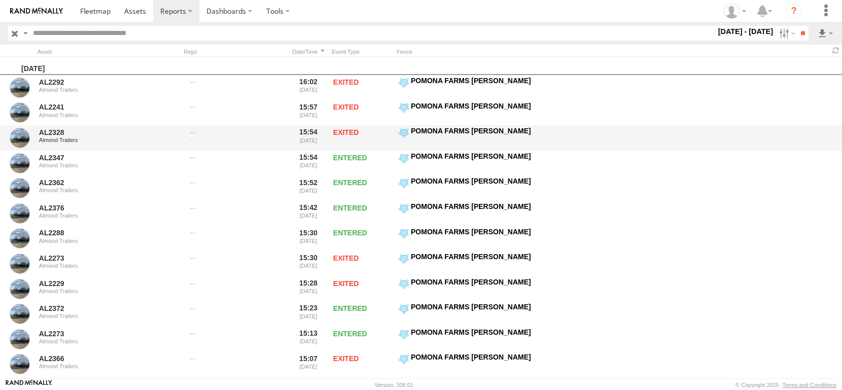
click at [625, 132] on div "AL2328 Almond Trailers 15:54 [DATE] EXITED POMONA FARMS [PERSON_NAME]" at bounding box center [421, 137] width 842 height 25
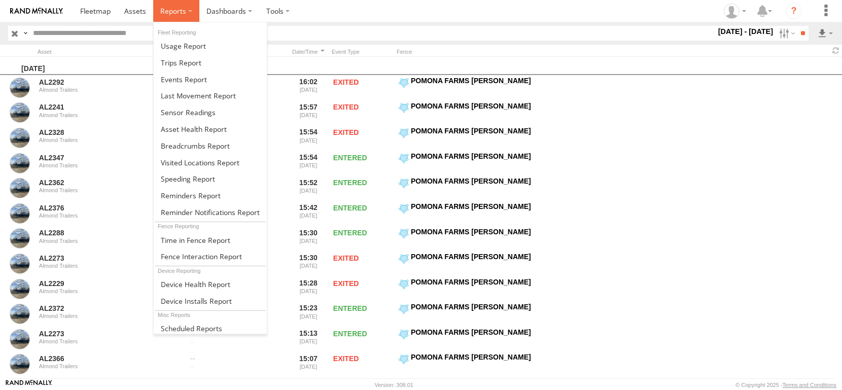
click at [186, 13] on span at bounding box center [173, 11] width 26 height 10
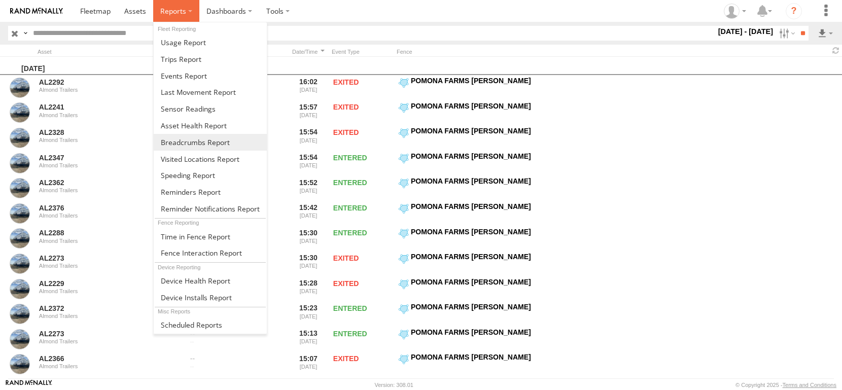
scroll to position [67, 0]
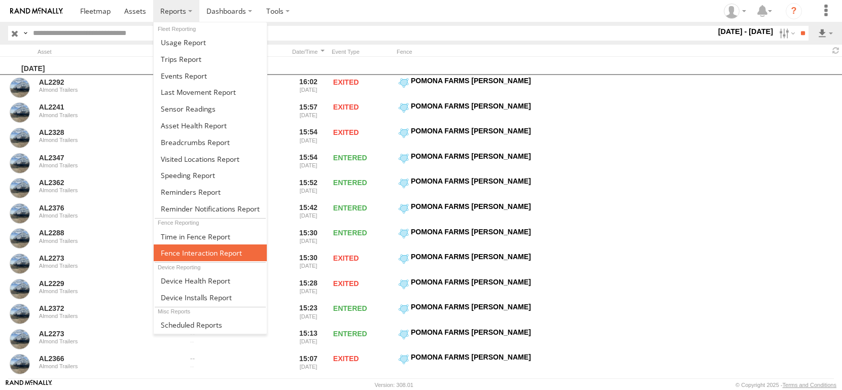
click at [242, 248] on span at bounding box center [201, 253] width 81 height 10
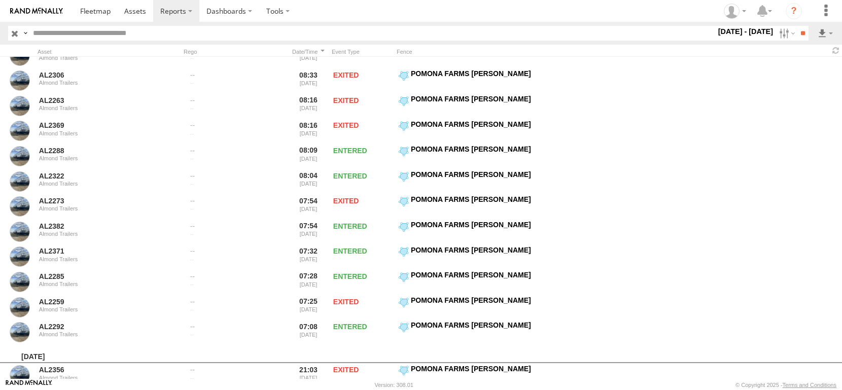
scroll to position [1218, 0]
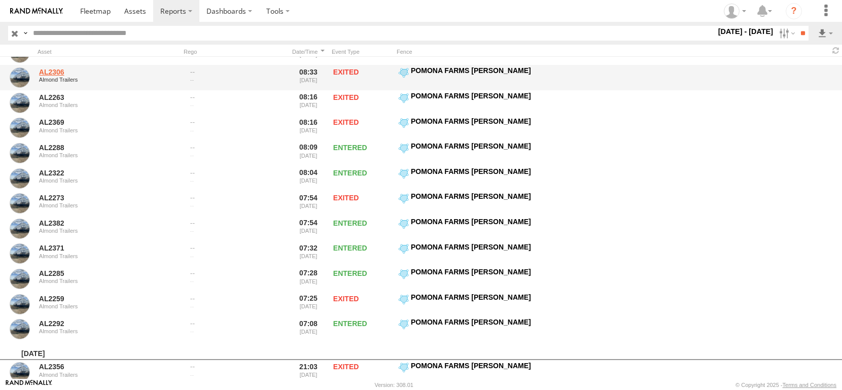
click at [127, 77] on link "AL2306" at bounding box center [108, 71] width 139 height 9
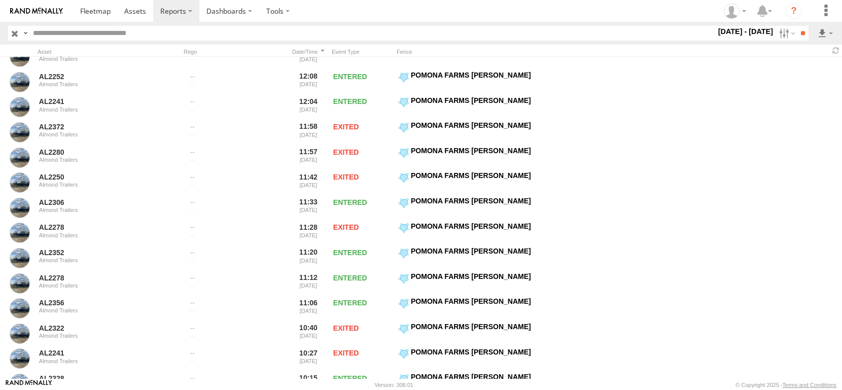
scroll to position [761, 0]
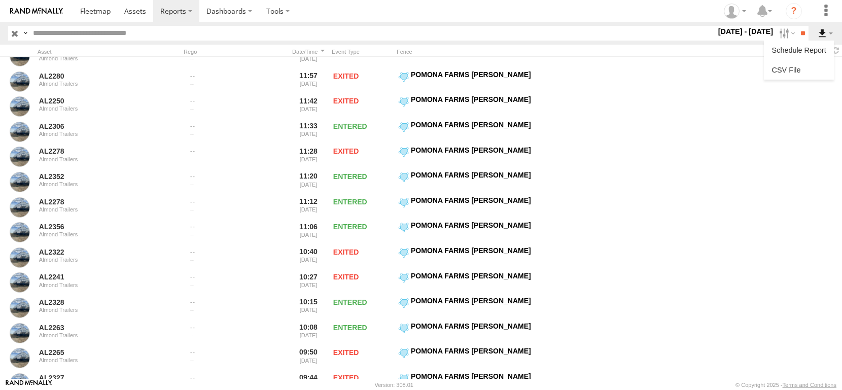
click at [819, 37] on label at bounding box center [825, 33] width 17 height 15
click at [788, 78] on link at bounding box center [799, 69] width 62 height 15
